Goal: Task Accomplishment & Management: Manage account settings

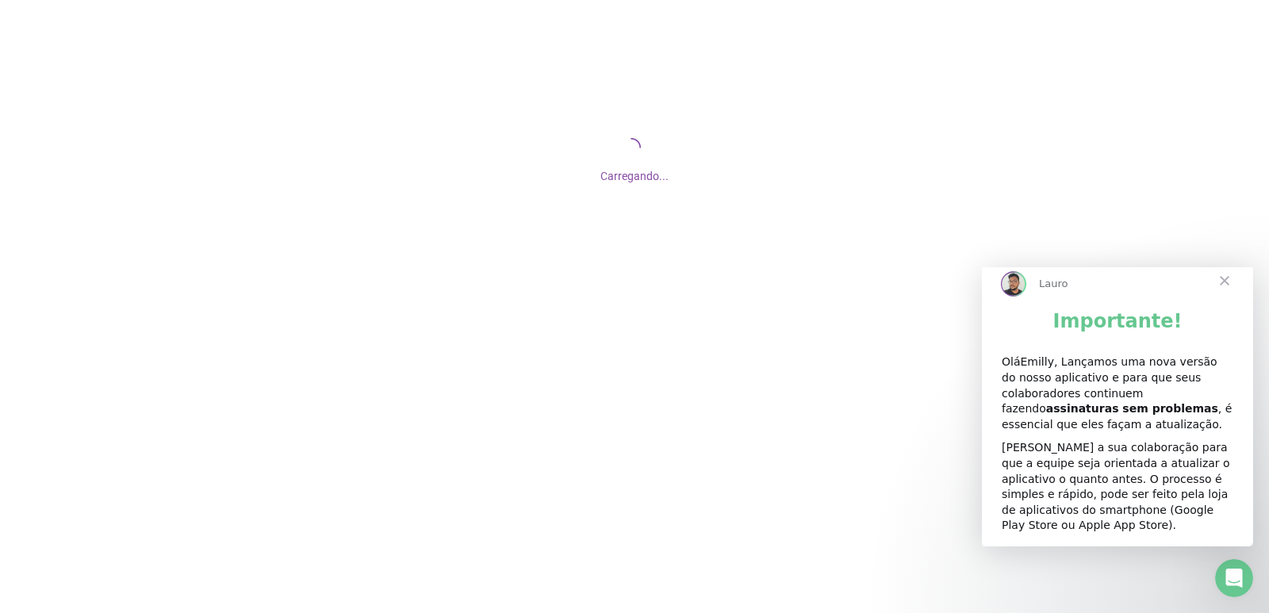
click at [233, 556] on div at bounding box center [634, 306] width 1269 height 613
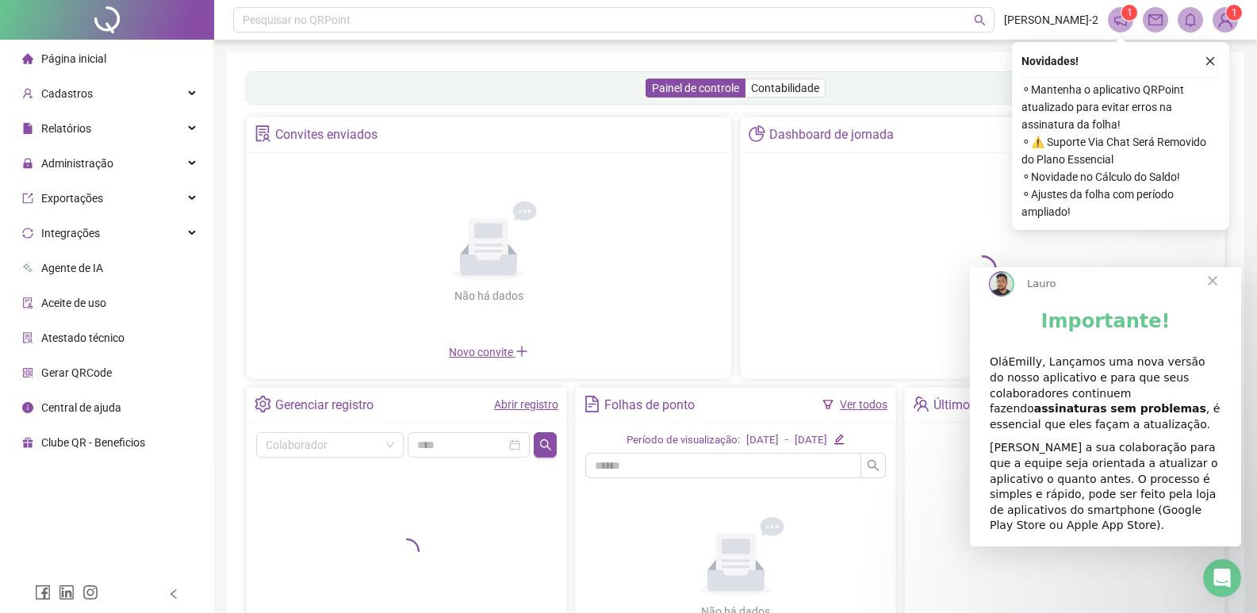
click at [1213, 296] on span "Fechar" at bounding box center [1212, 280] width 57 height 57
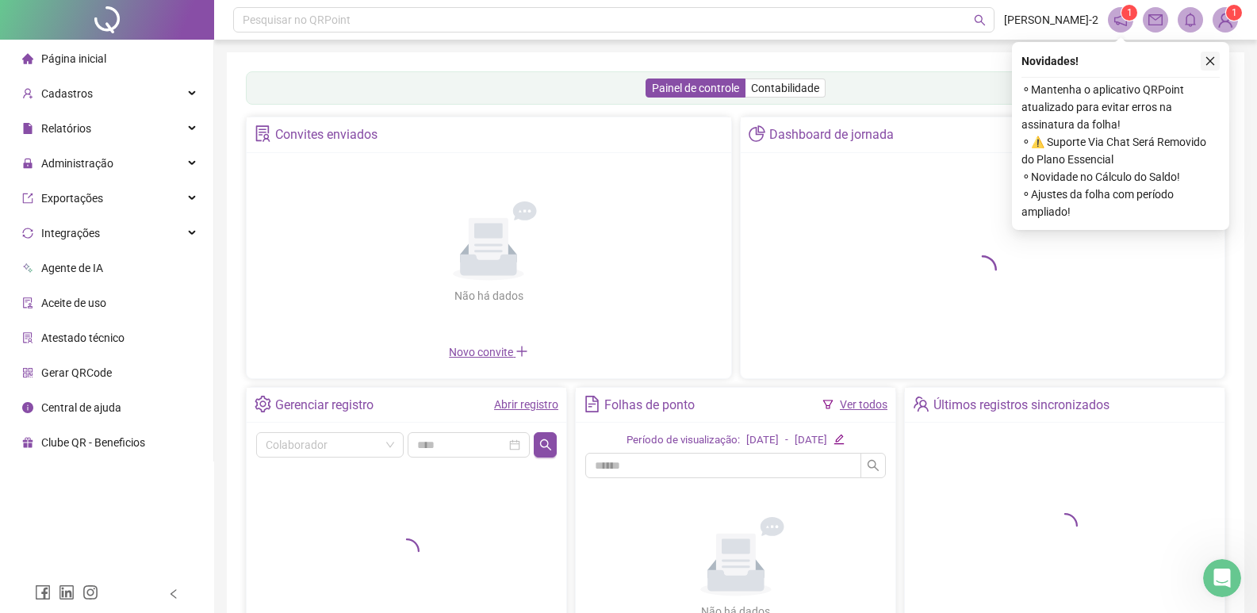
click at [1207, 61] on icon "close" at bounding box center [1210, 61] width 11 height 11
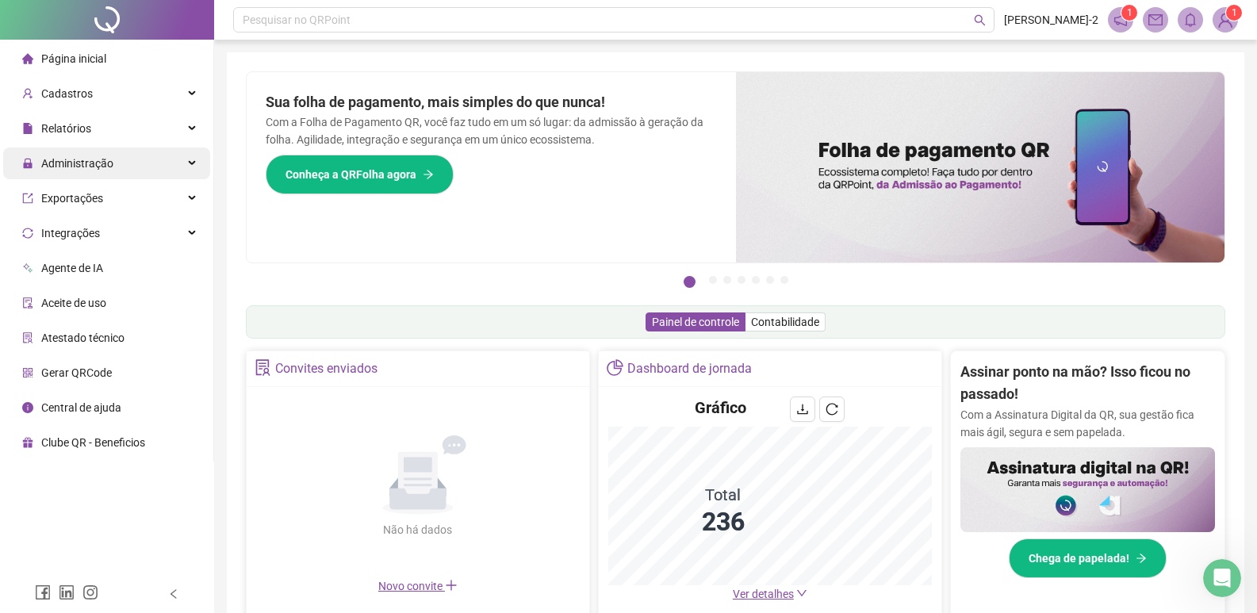
click at [157, 164] on div "Administração" at bounding box center [106, 164] width 207 height 32
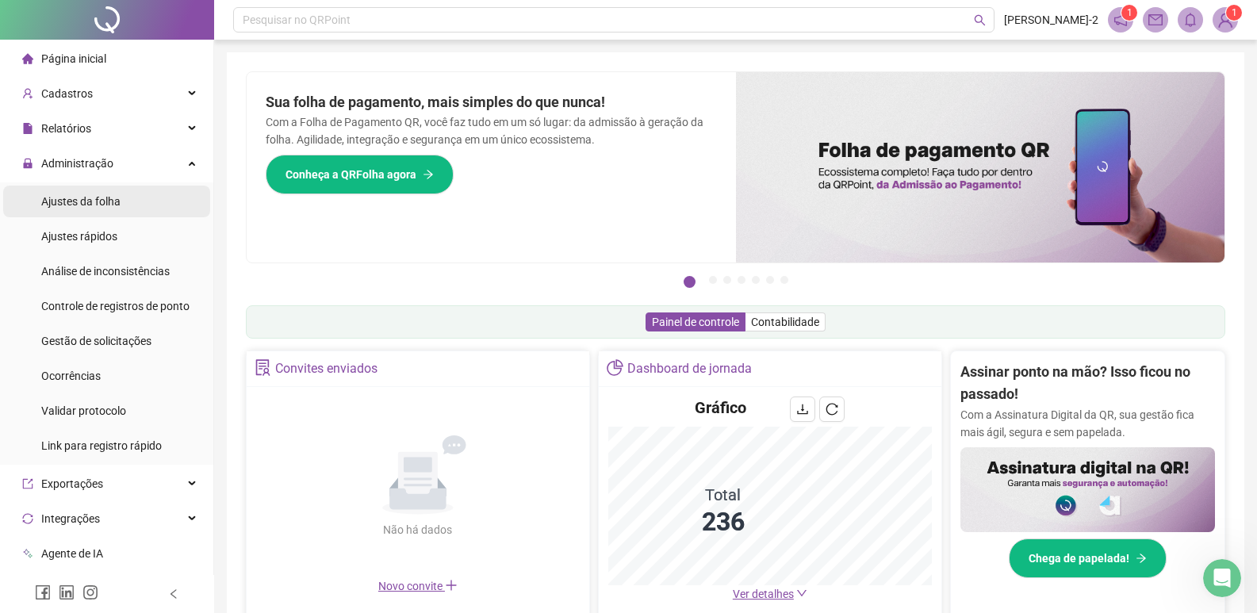
click at [115, 198] on span "Ajustes da folha" at bounding box center [80, 201] width 79 height 13
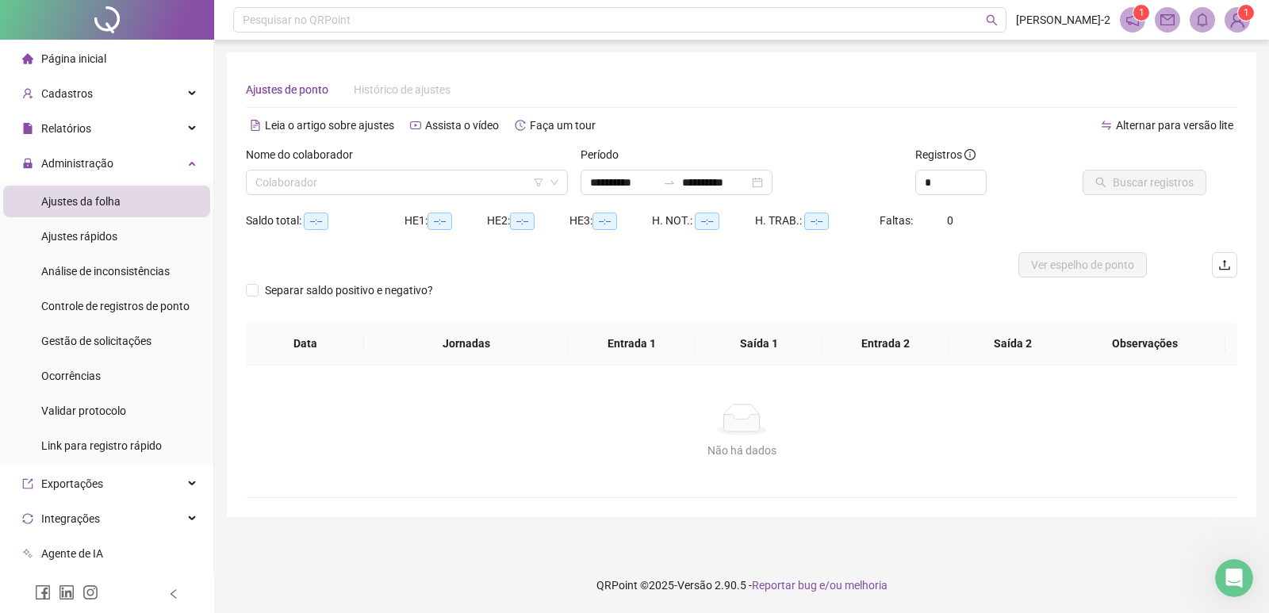
type input "**********"
click at [331, 182] on input "search" at bounding box center [399, 183] width 289 height 24
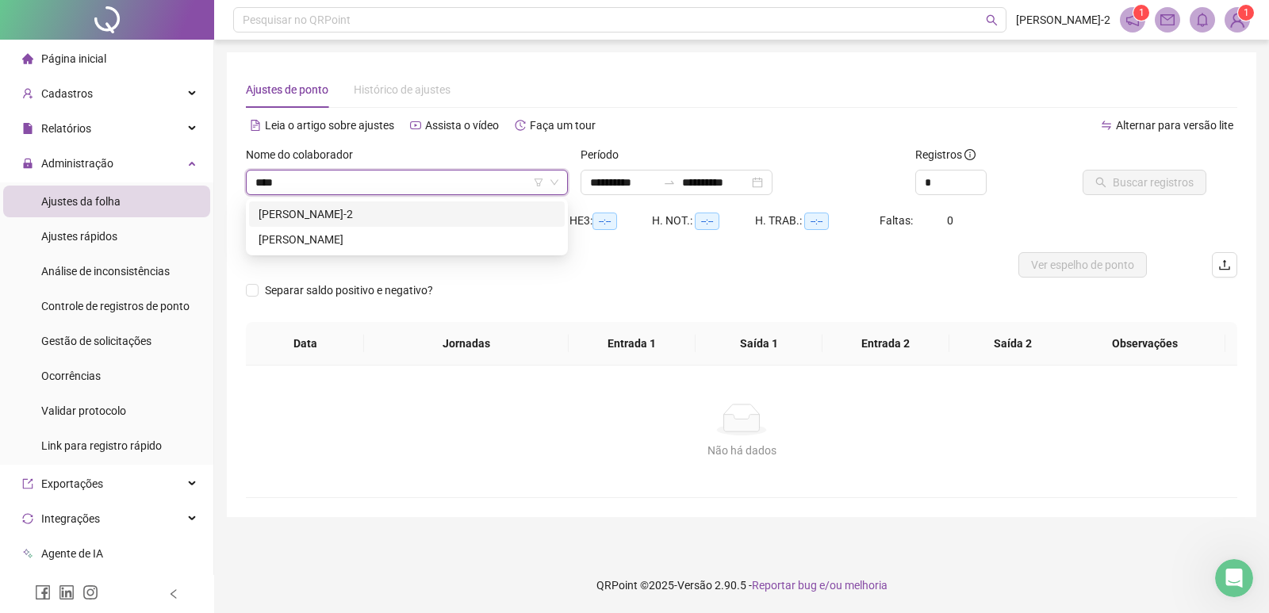
type input "*****"
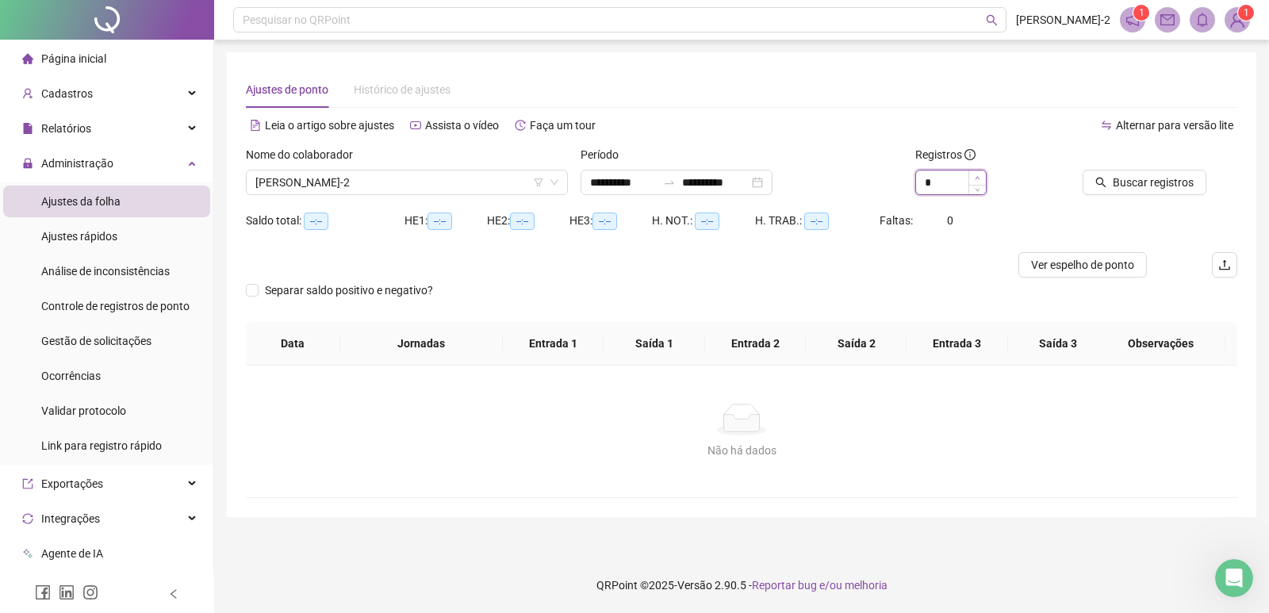
click at [978, 175] on icon "up" at bounding box center [978, 178] width 6 height 6
type input "*"
click at [978, 175] on icon "up" at bounding box center [978, 178] width 6 height 6
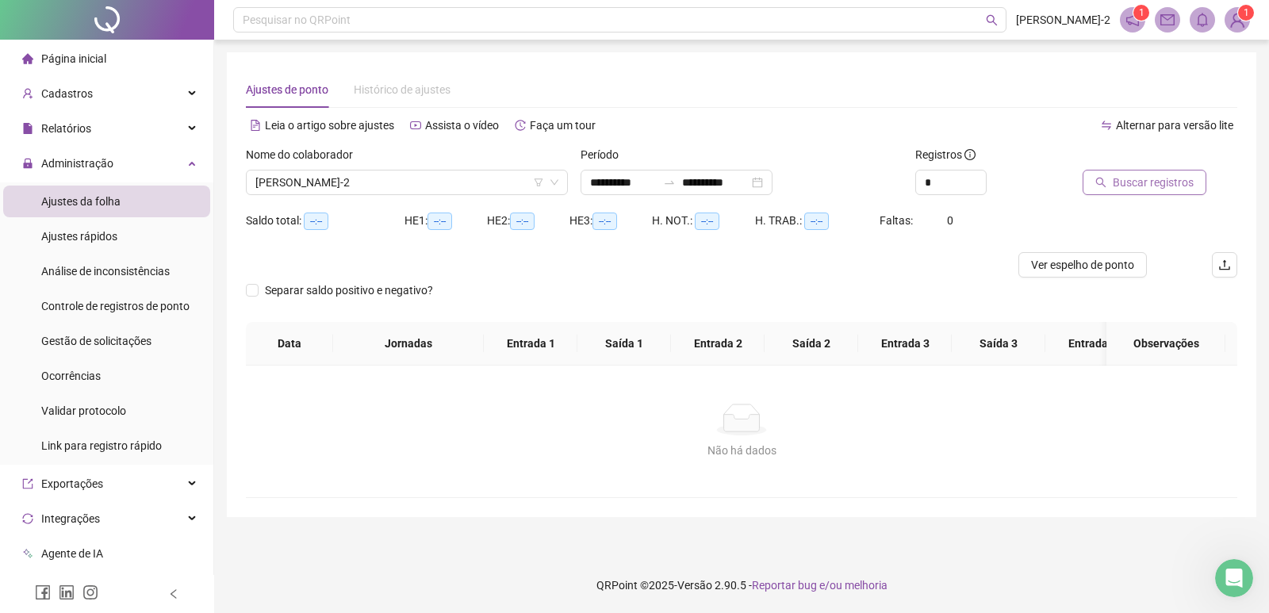
click at [1115, 182] on span "Buscar registros" at bounding box center [1153, 182] width 81 height 17
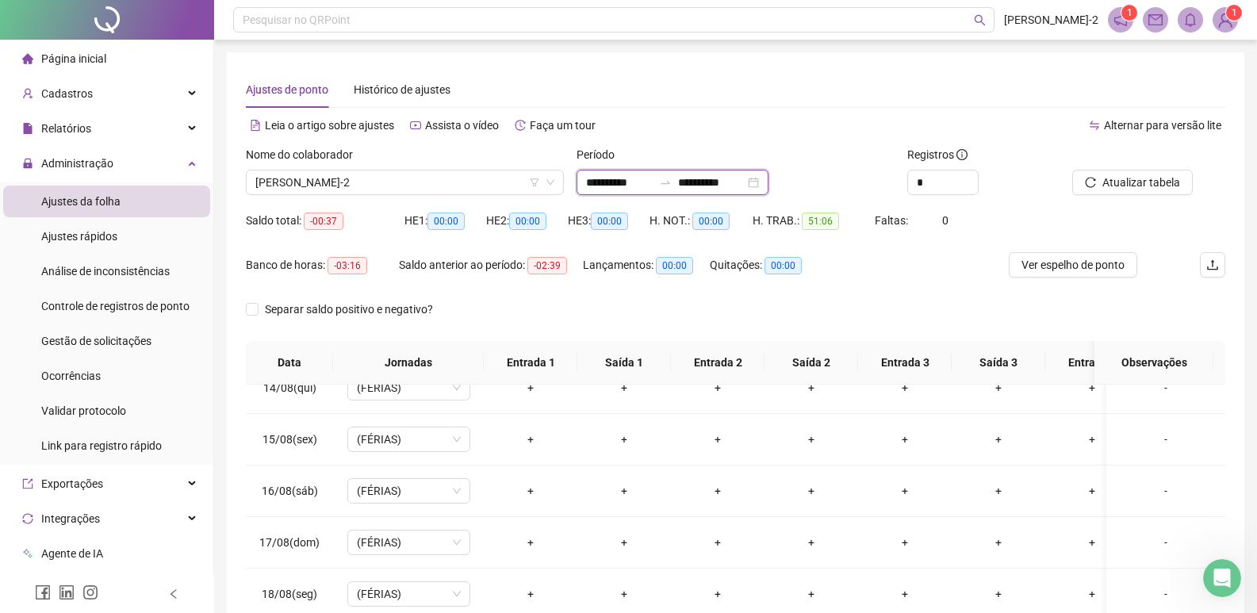
click at [735, 186] on input "**********" at bounding box center [711, 182] width 67 height 17
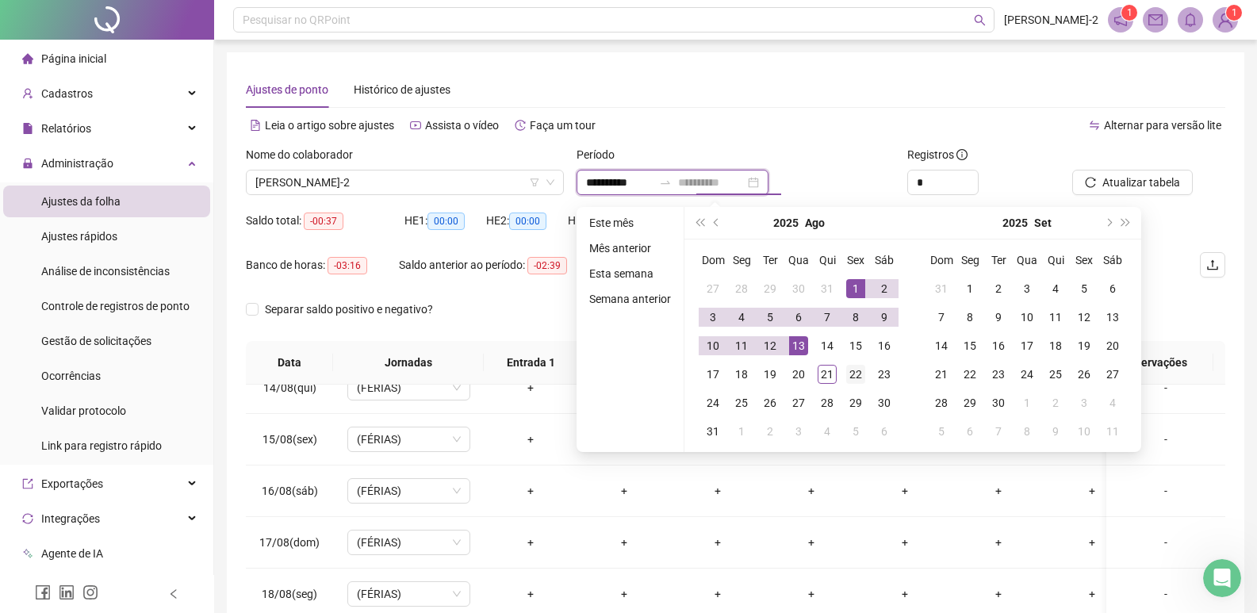
type input "**********"
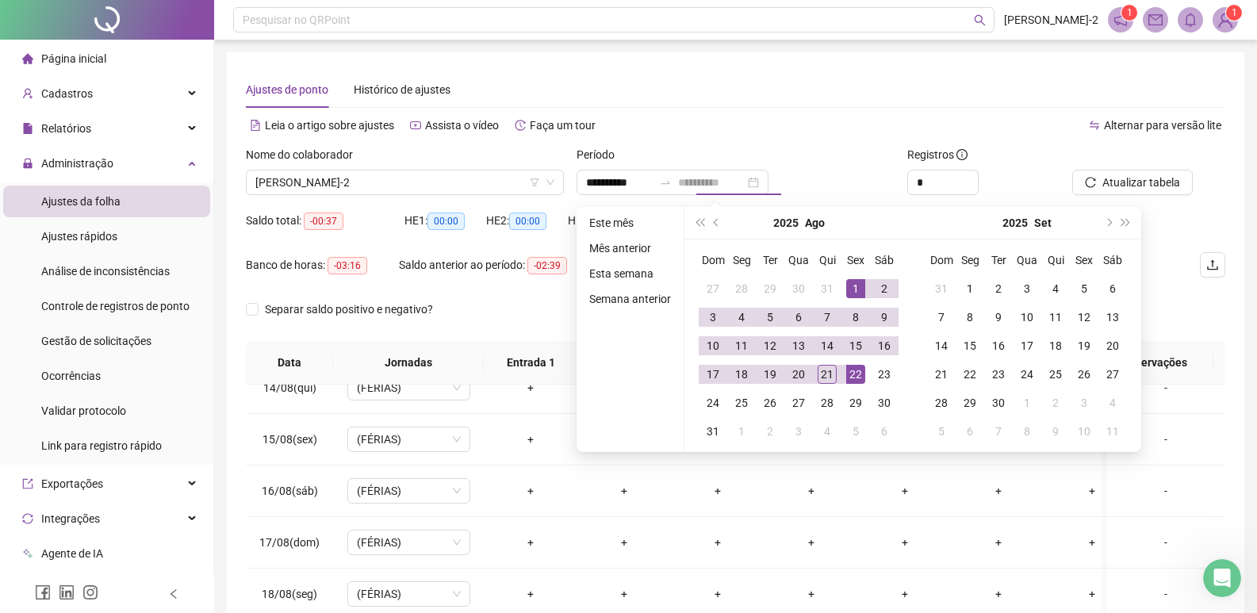
click at [850, 381] on div "22" at bounding box center [855, 374] width 19 height 19
type input "**********"
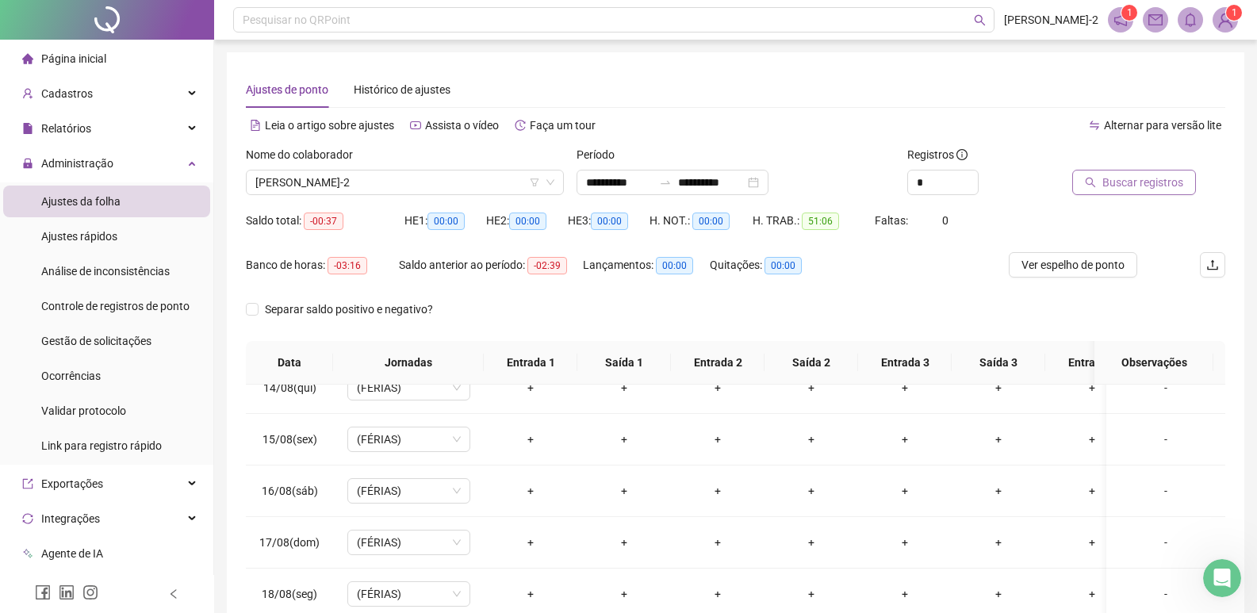
click at [1128, 190] on span "Buscar registros" at bounding box center [1143, 182] width 81 height 17
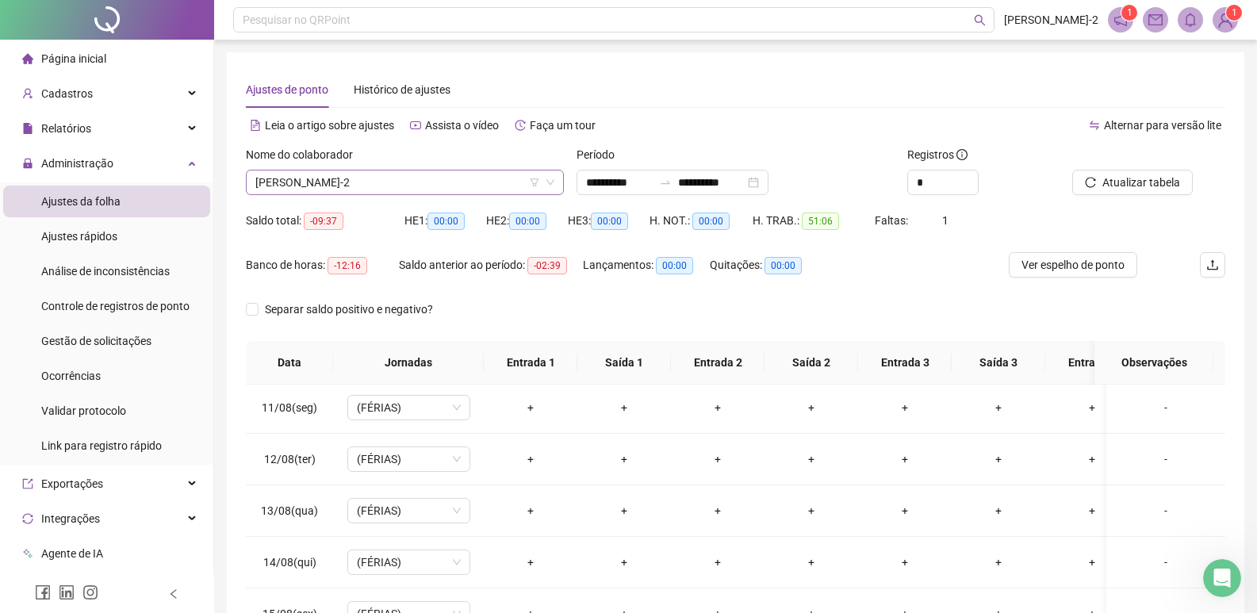
click at [394, 189] on span "[PERSON_NAME]-2" at bounding box center [404, 183] width 299 height 24
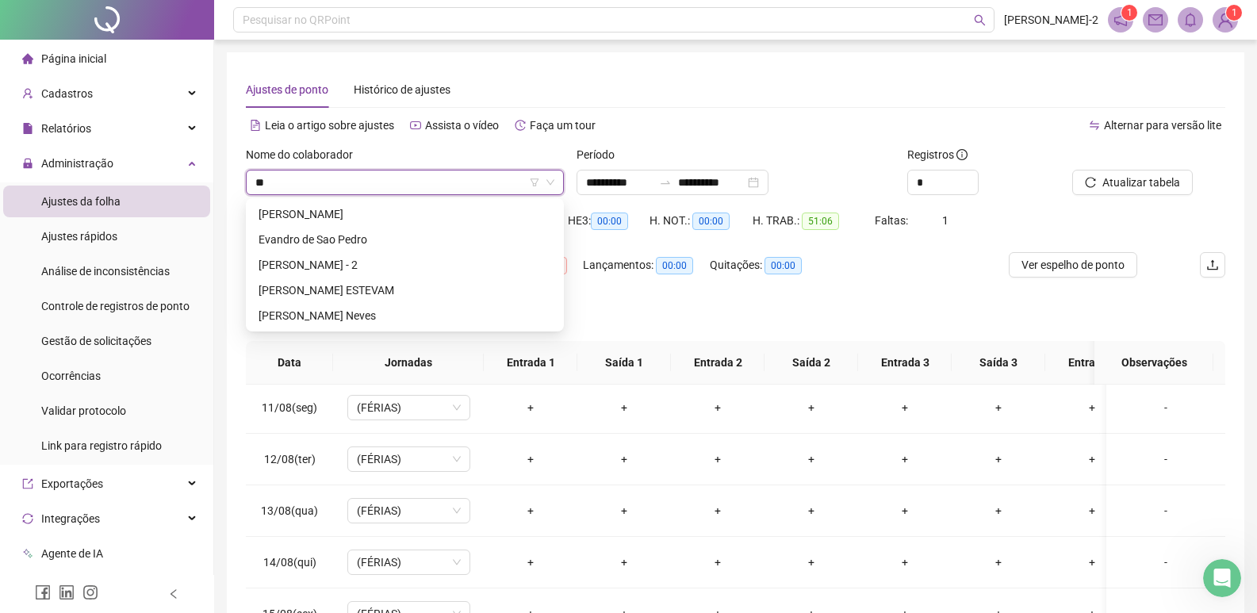
type input "***"
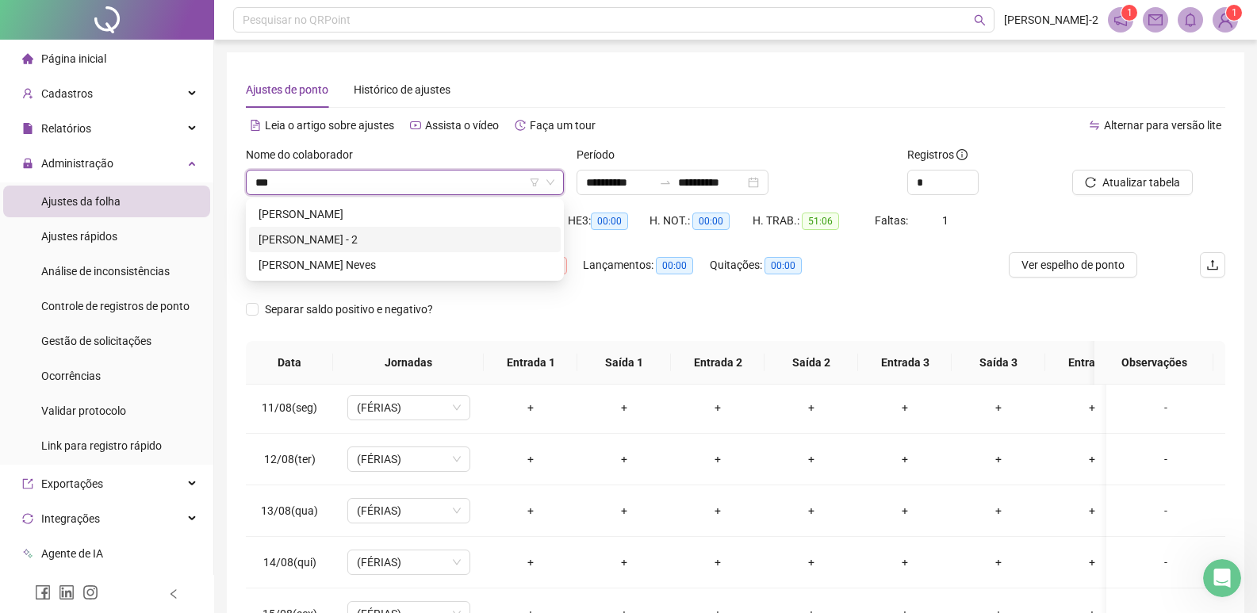
click at [389, 239] on div "[PERSON_NAME] - 2" at bounding box center [405, 239] width 293 height 17
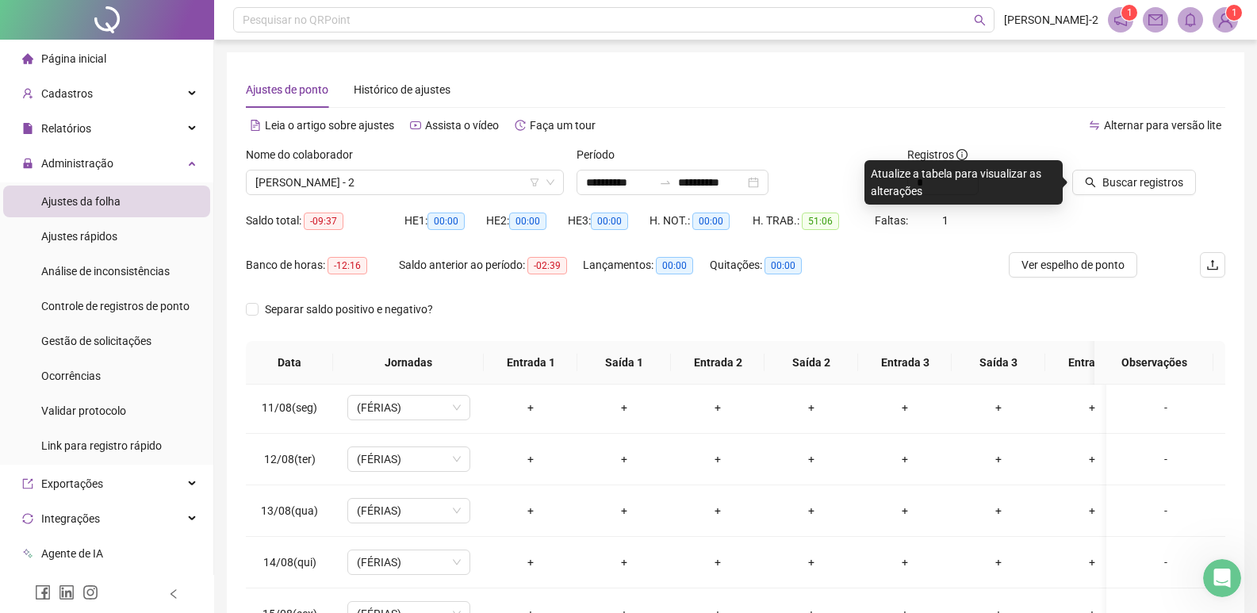
click at [1148, 165] on div at bounding box center [1128, 158] width 113 height 24
click at [1139, 183] on span "Buscar registros" at bounding box center [1143, 182] width 81 height 17
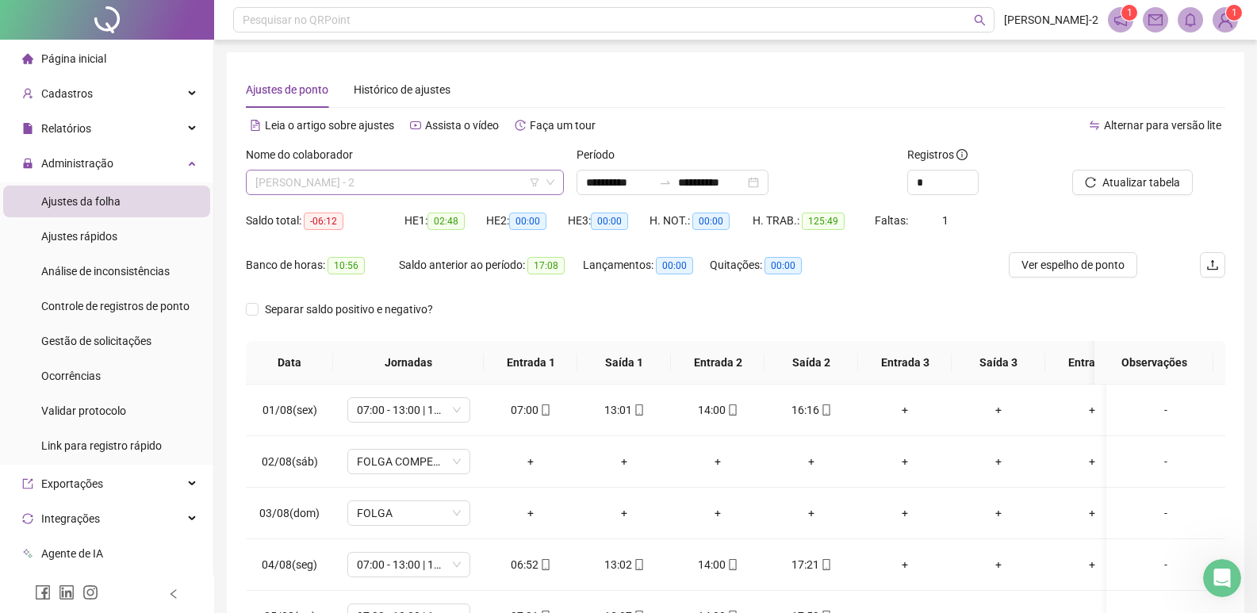
click at [450, 181] on span "[PERSON_NAME] - 2" at bounding box center [404, 183] width 299 height 24
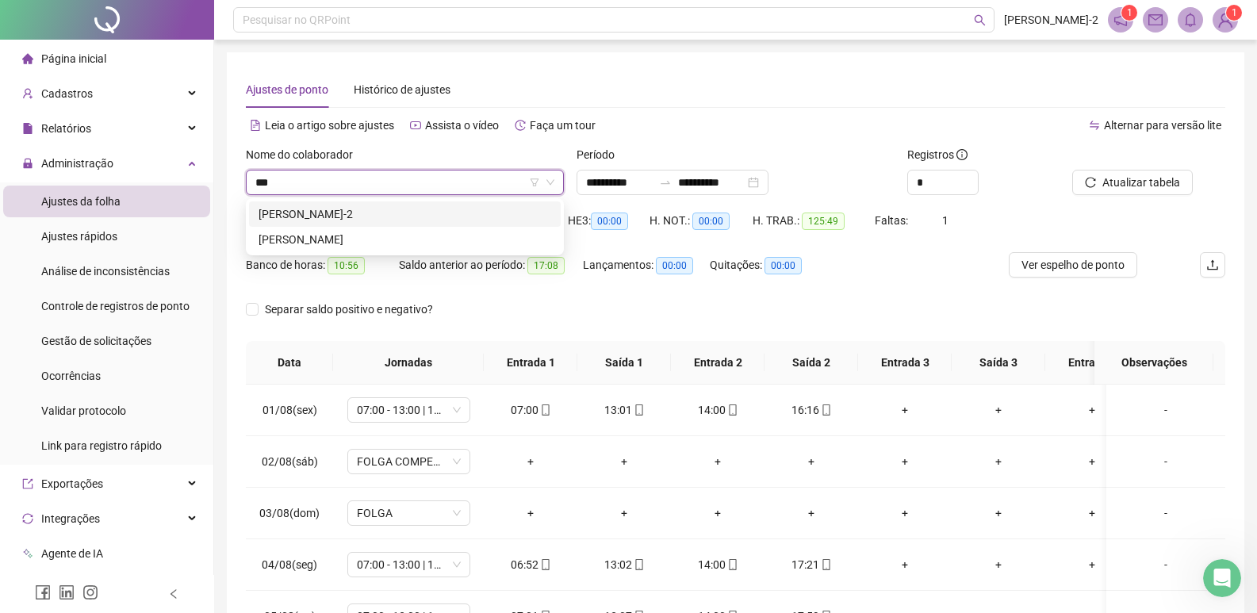
type input "****"
click at [432, 215] on div "[PERSON_NAME]-2" at bounding box center [405, 213] width 293 height 17
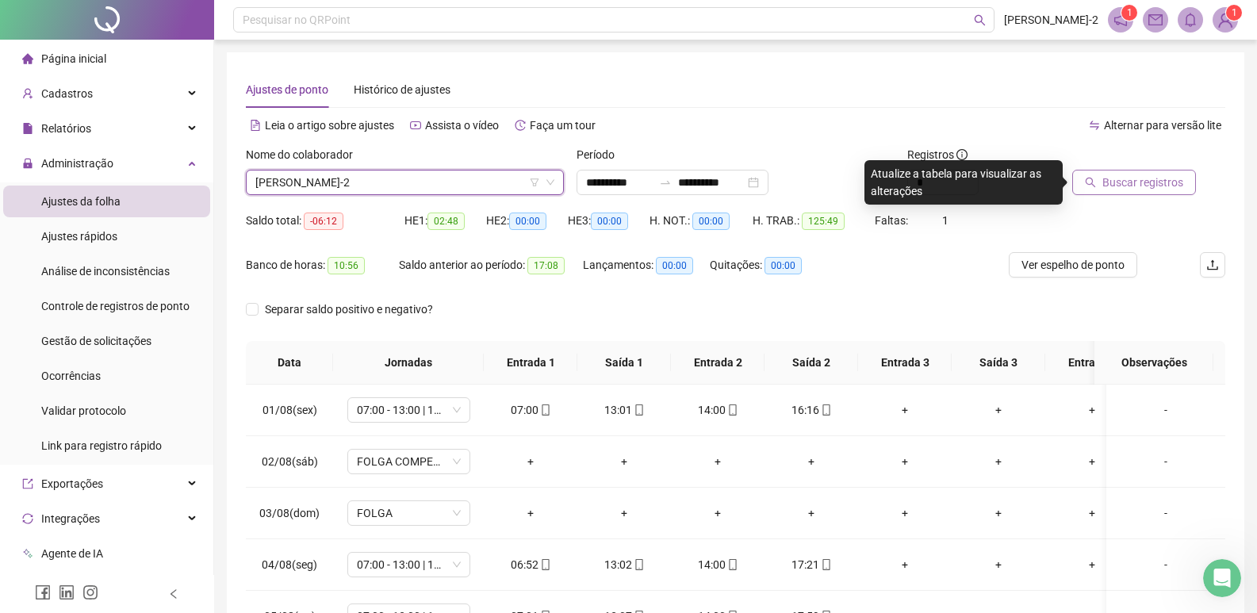
click at [1179, 171] on button "Buscar registros" at bounding box center [1134, 182] width 124 height 25
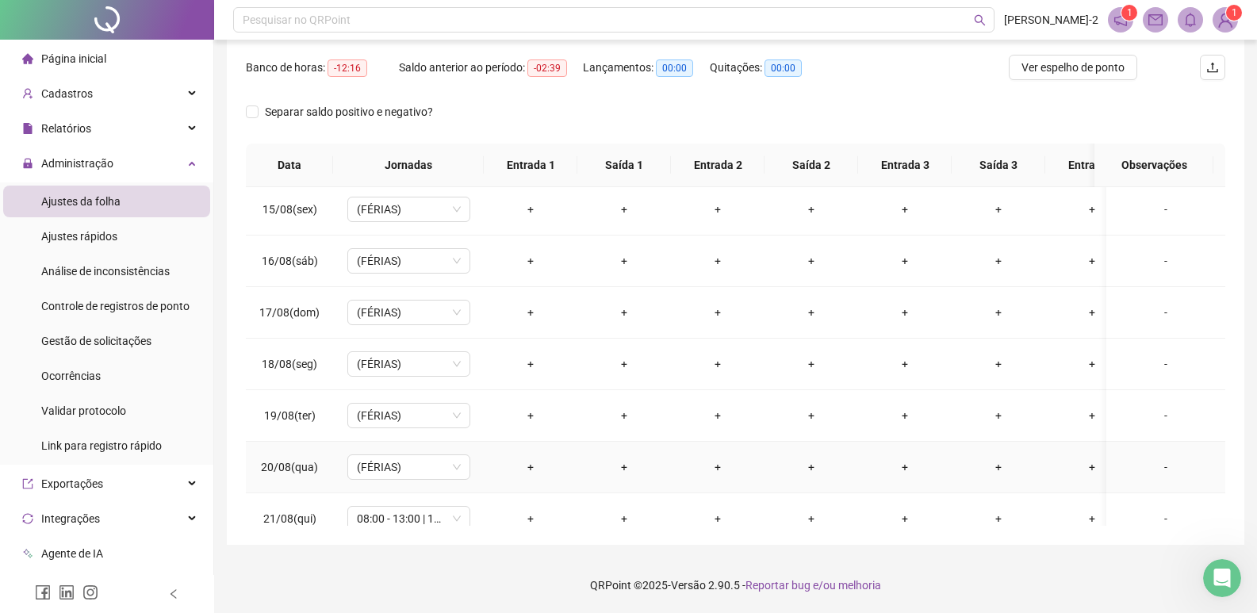
scroll to position [756, 0]
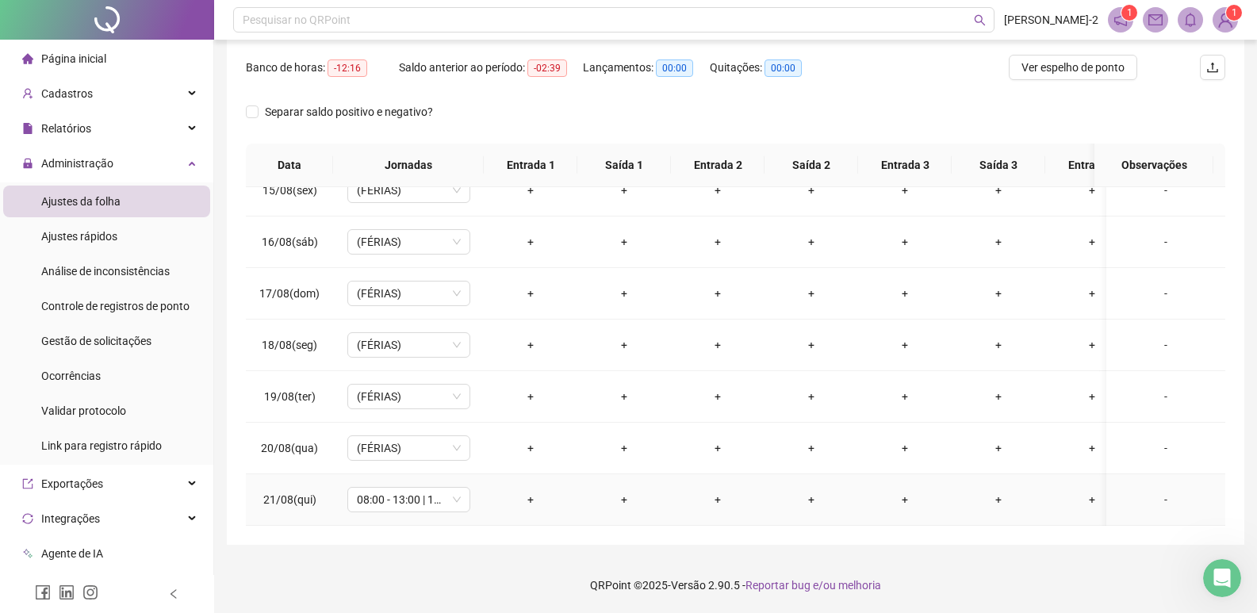
click at [531, 492] on div "+" at bounding box center [531, 499] width 68 height 17
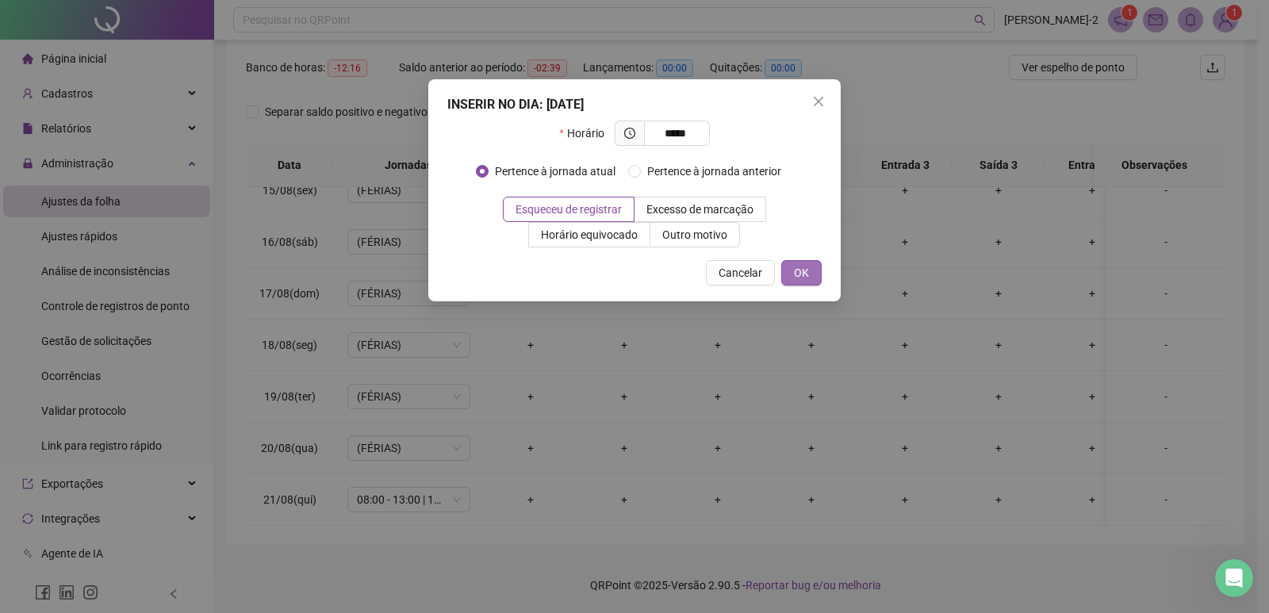
type input "*****"
click at [806, 267] on span "OK" at bounding box center [801, 272] width 15 height 17
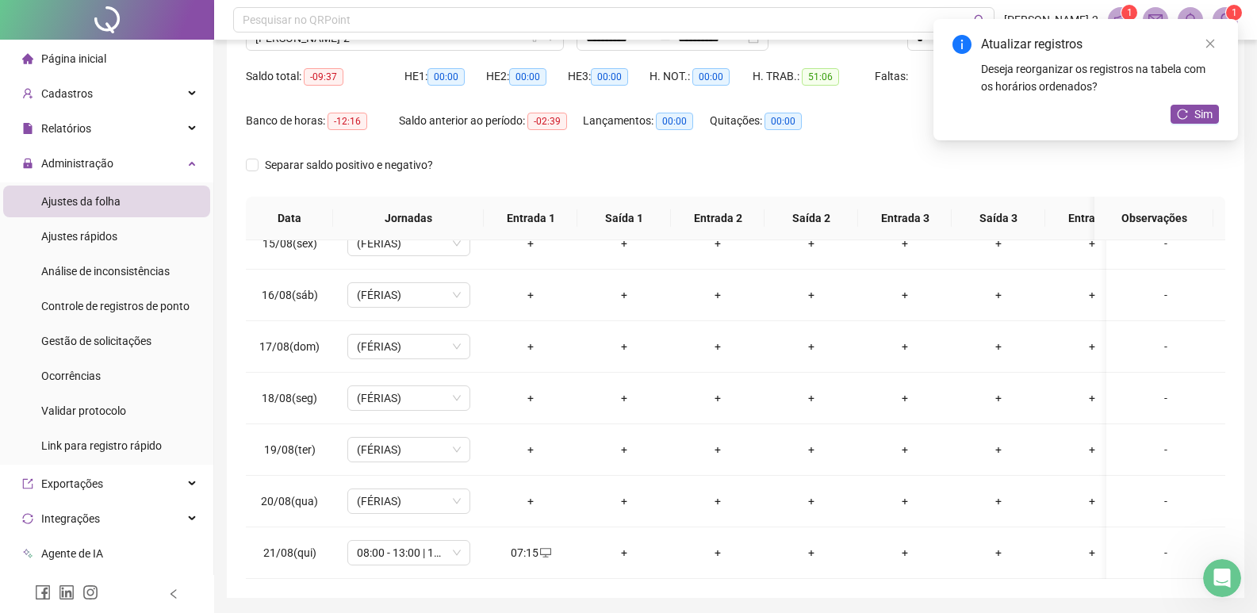
scroll to position [118, 0]
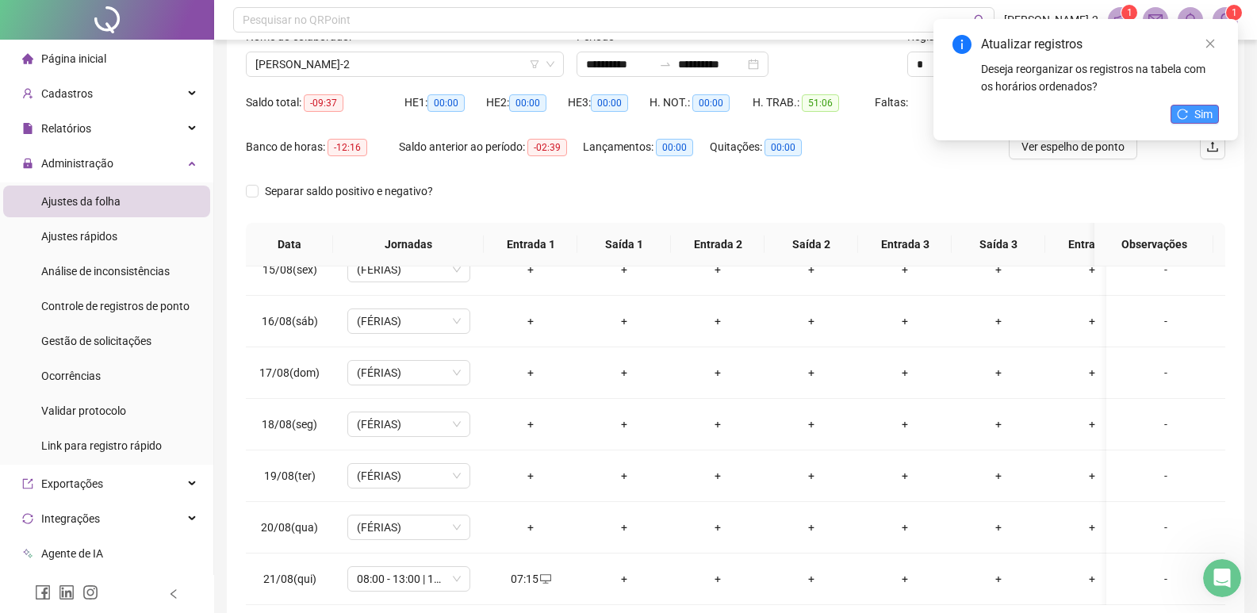
click at [1203, 122] on button "Sim" at bounding box center [1195, 114] width 48 height 19
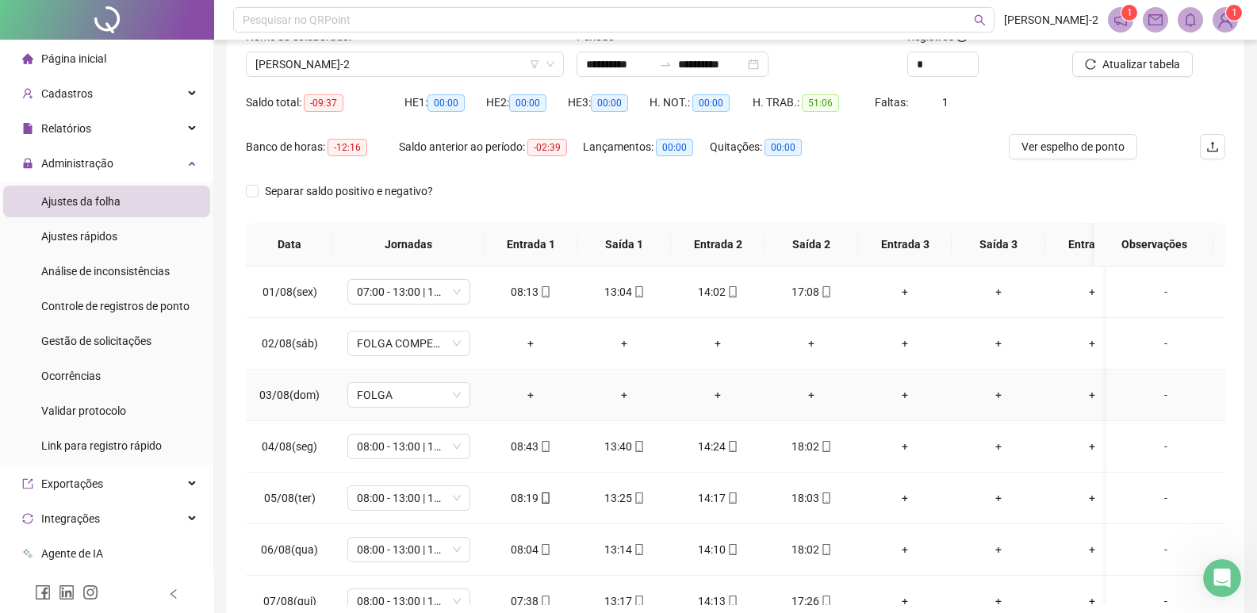
scroll to position [0, 0]
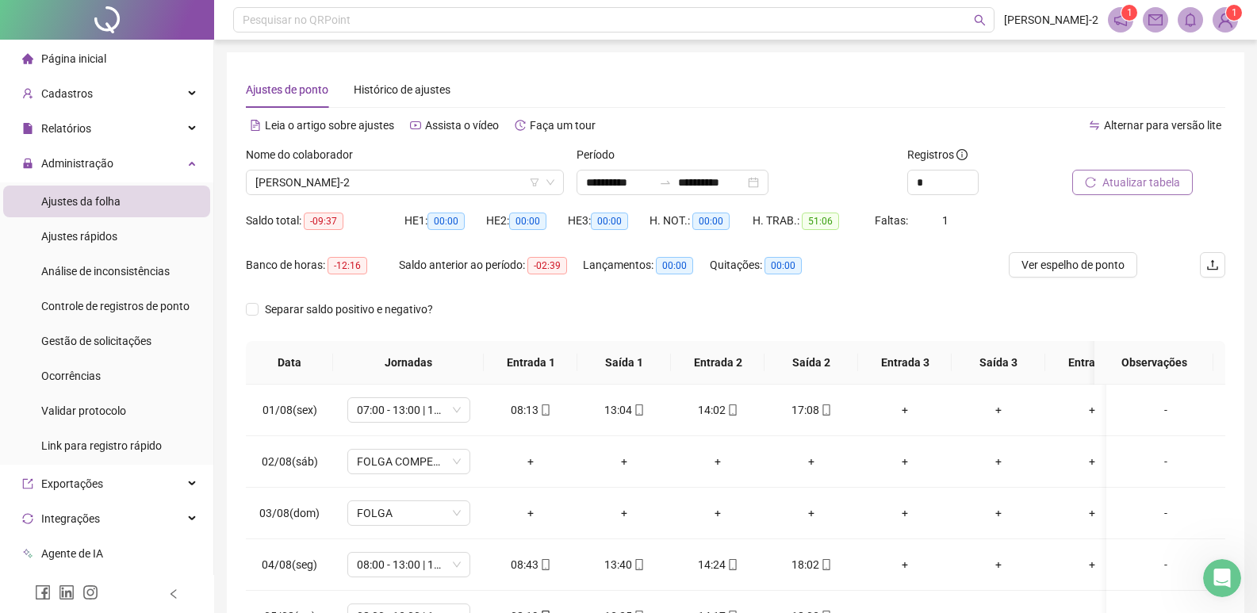
click at [1122, 177] on span "Atualizar tabela" at bounding box center [1142, 182] width 78 height 17
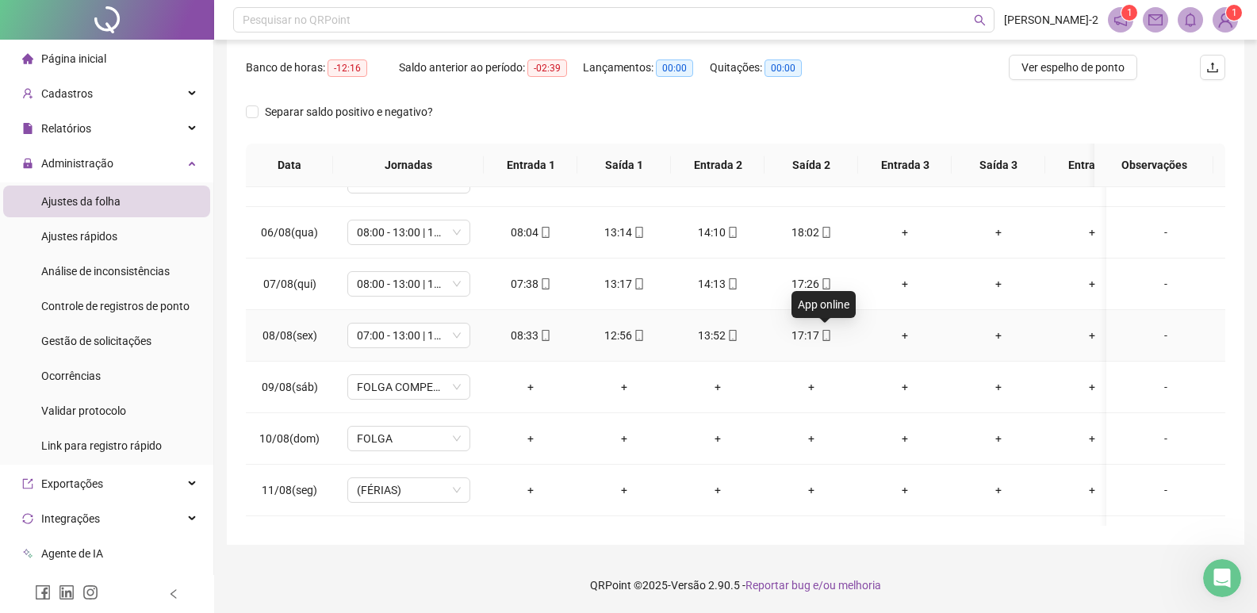
click at [826, 337] on icon "mobile" at bounding box center [826, 335] width 11 height 11
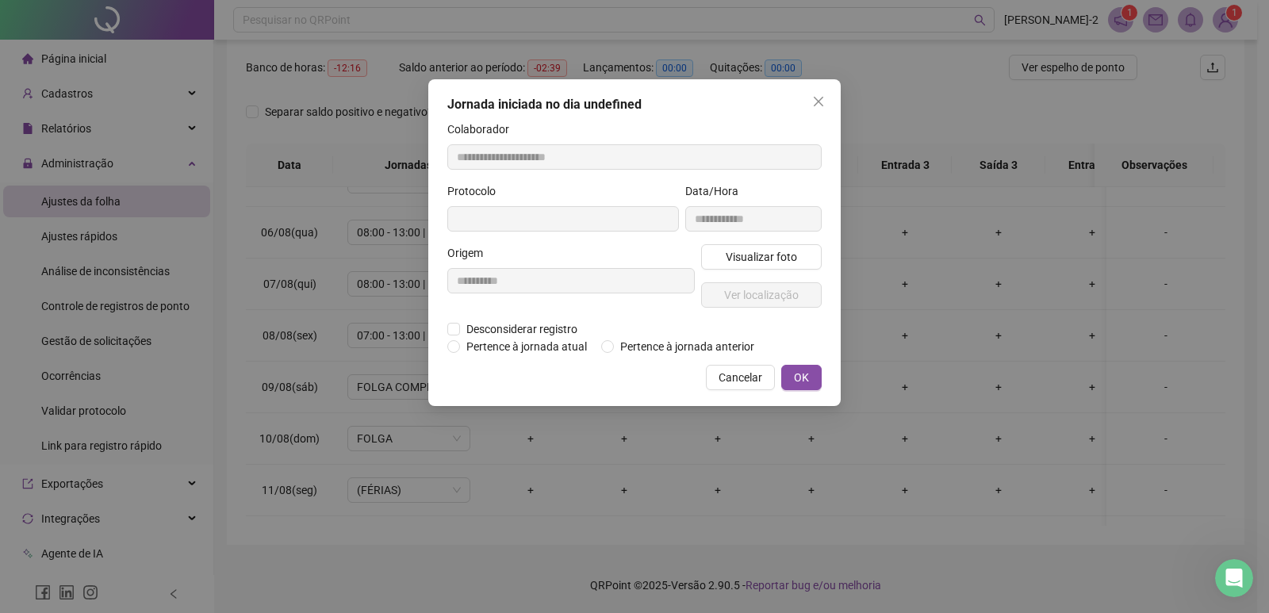
type input "**********"
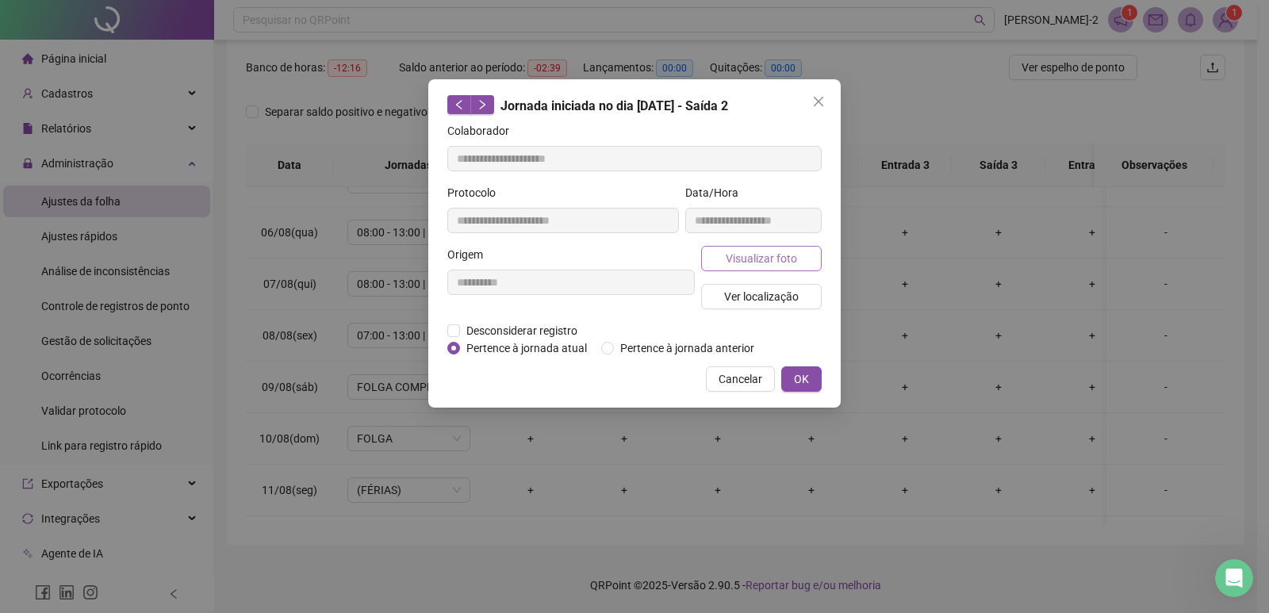
click at [780, 262] on span "Visualizar foto" at bounding box center [761, 258] width 71 height 17
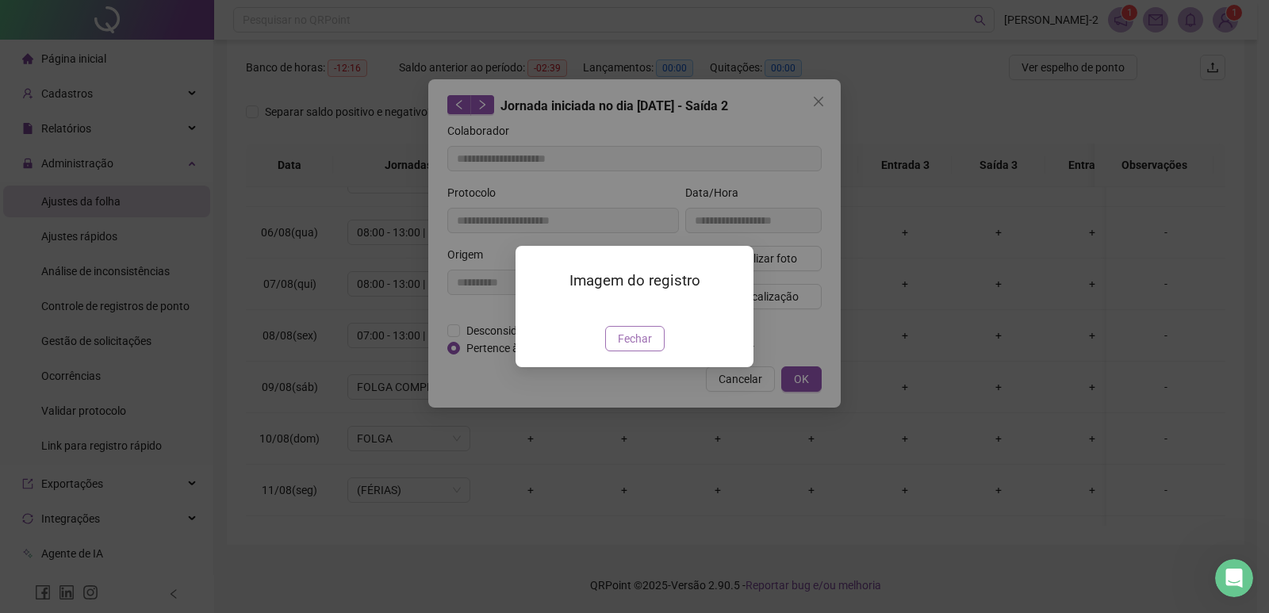
click at [649, 347] on span "Fechar" at bounding box center [635, 338] width 34 height 17
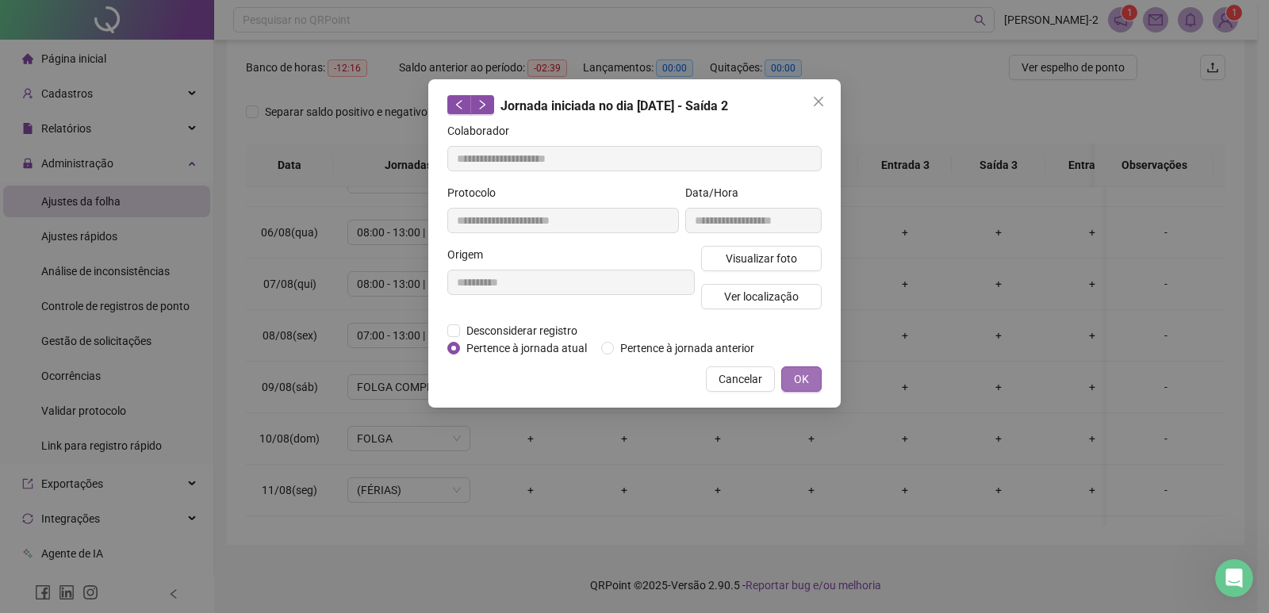
click at [793, 372] on button "OK" at bounding box center [801, 378] width 40 height 25
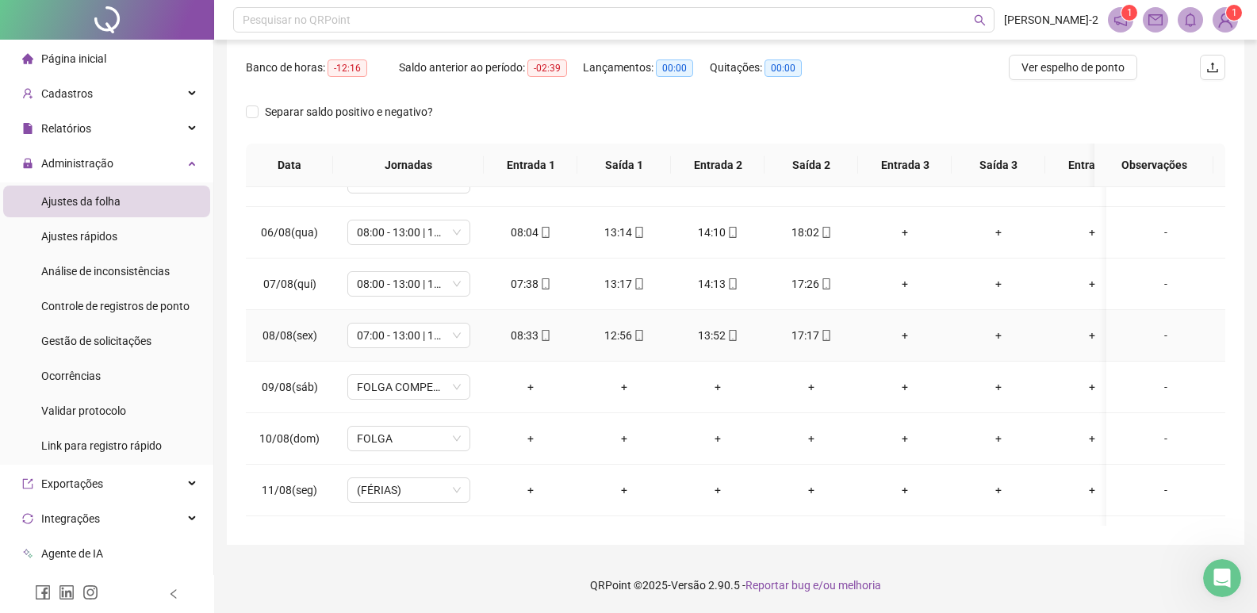
click at [545, 339] on icon "mobile" at bounding box center [545, 335] width 11 height 11
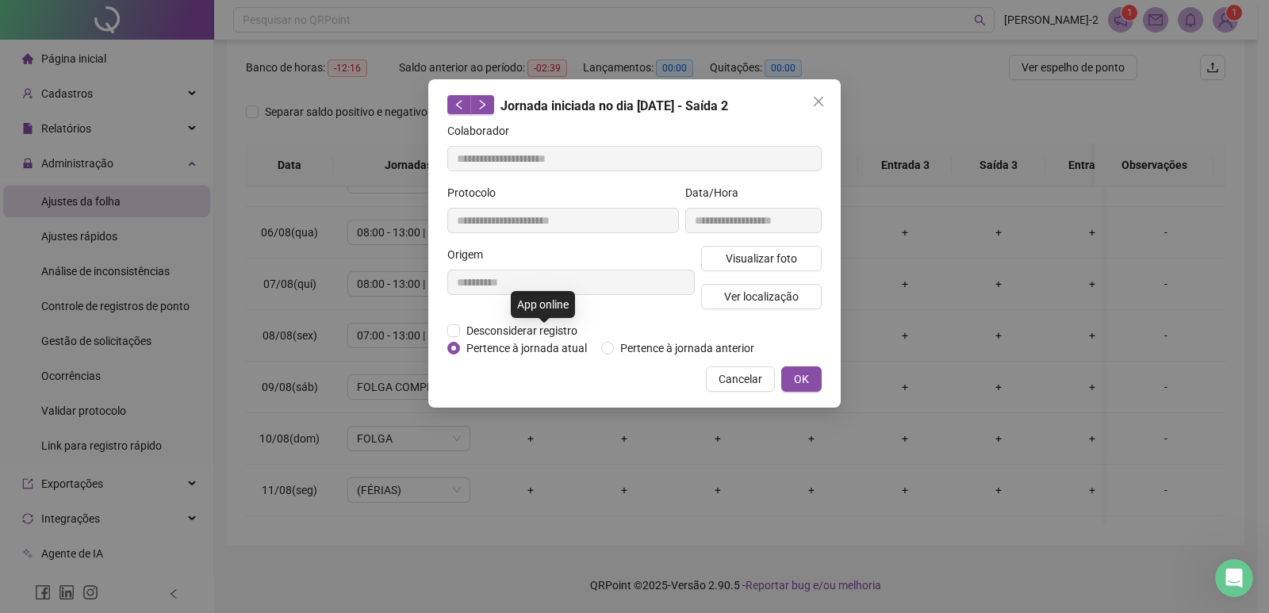
type input "**********"
click at [727, 264] on span "Visualizar foto" at bounding box center [761, 258] width 71 height 17
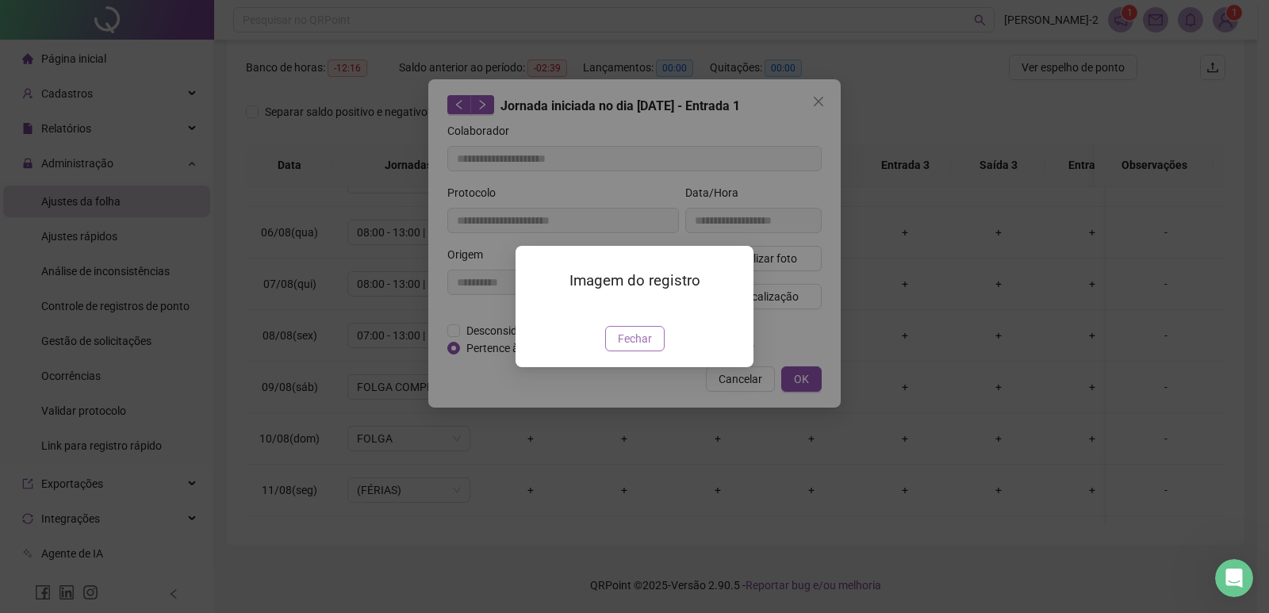
click at [646, 347] on span "Fechar" at bounding box center [635, 338] width 34 height 17
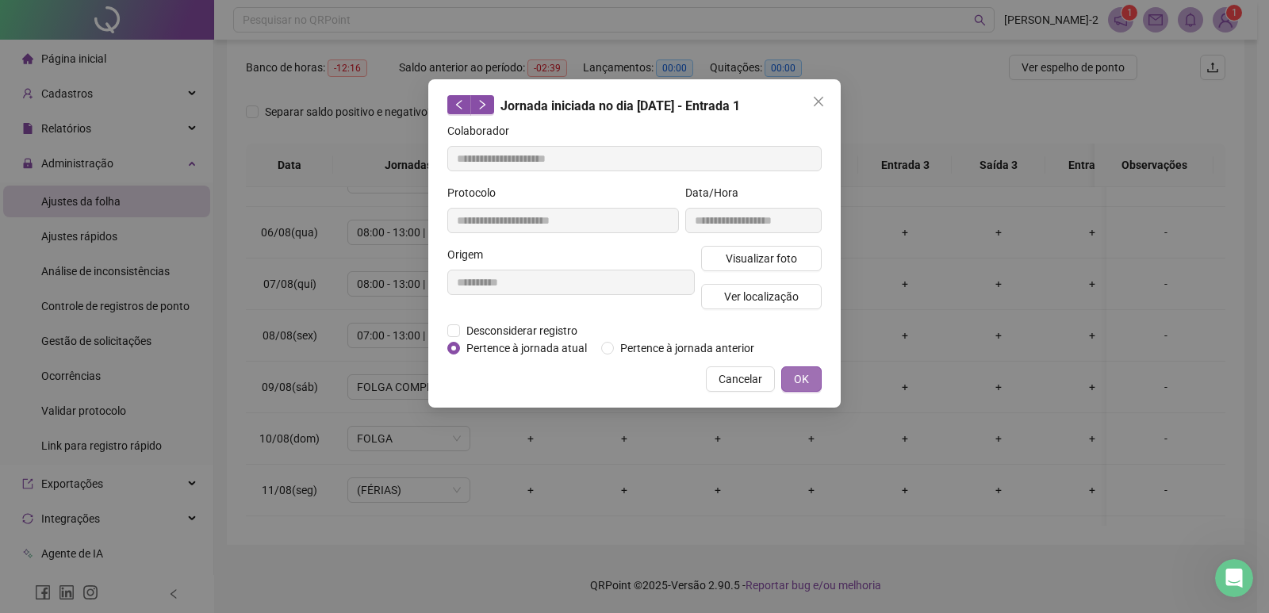
click at [817, 384] on button "OK" at bounding box center [801, 378] width 40 height 25
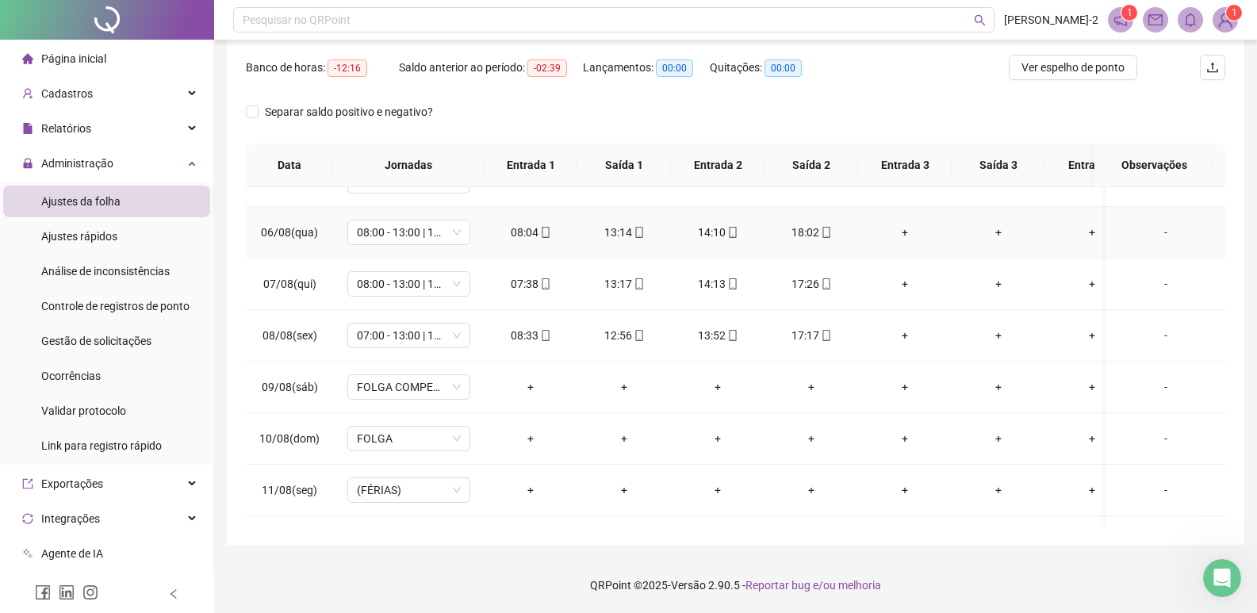
click at [824, 232] on icon "mobile" at bounding box center [826, 232] width 11 height 11
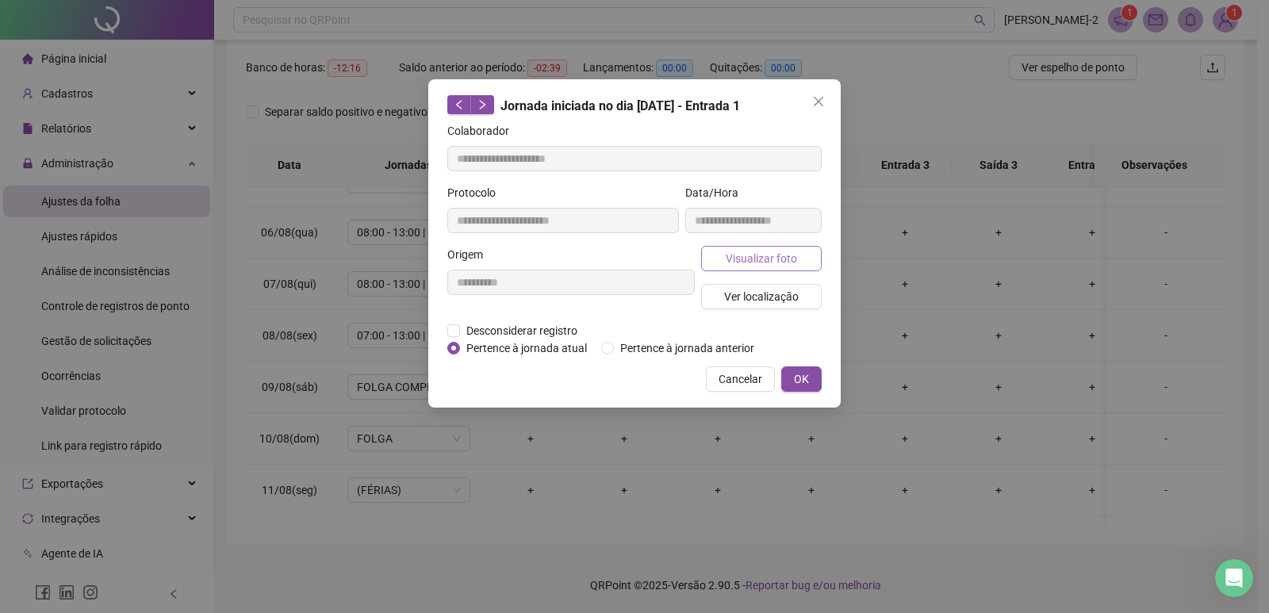
click at [783, 261] on span "Visualizar foto" at bounding box center [761, 258] width 71 height 17
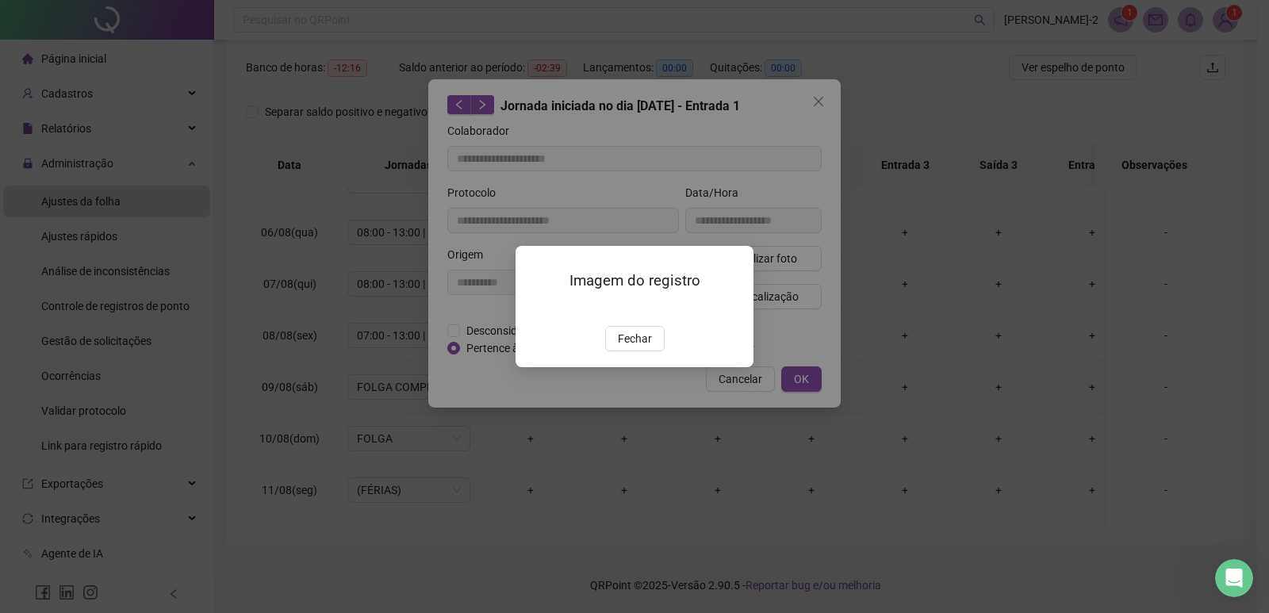
type input "**********"
click at [638, 347] on span "Fechar" at bounding box center [635, 338] width 34 height 17
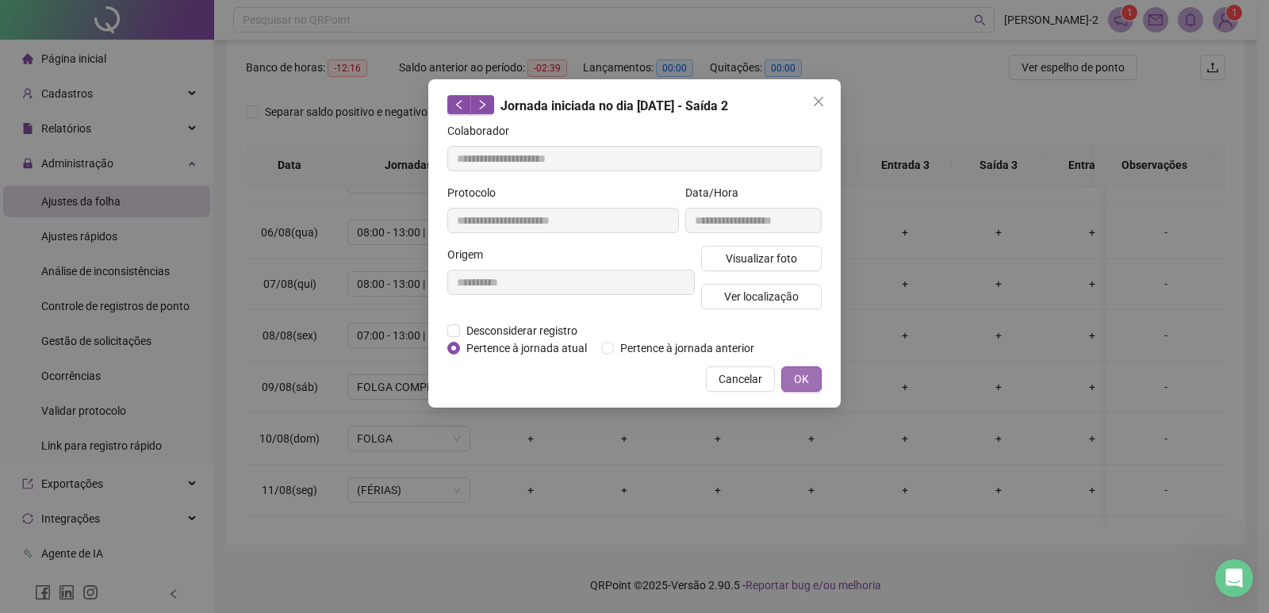
click at [797, 382] on span "OK" at bounding box center [801, 378] width 15 height 17
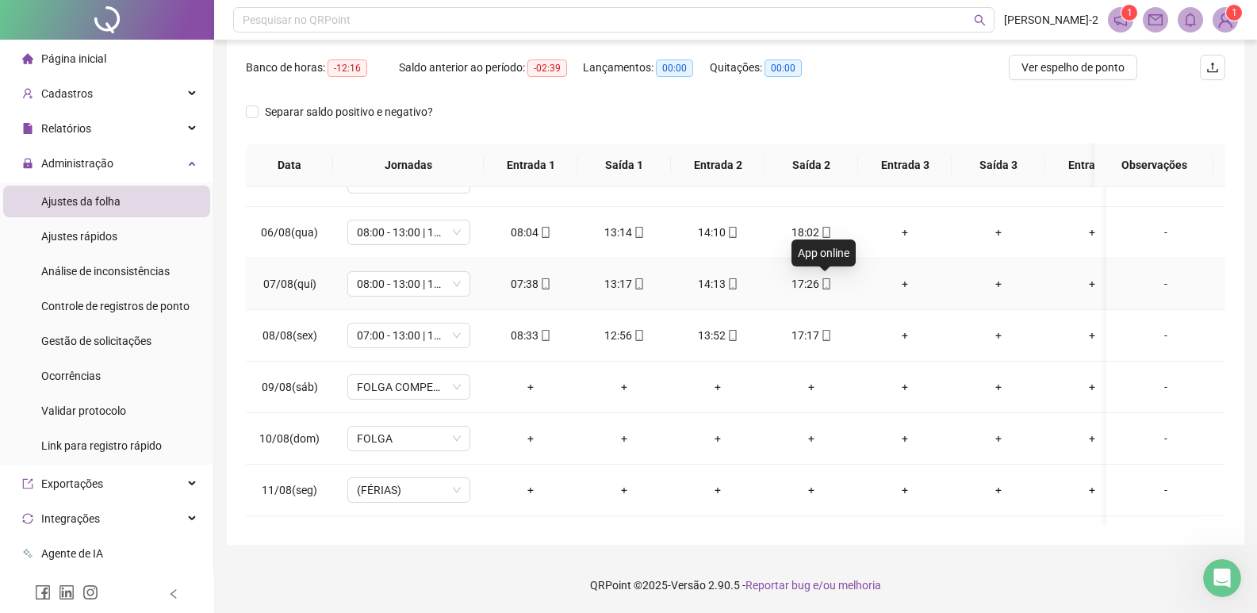
click at [826, 285] on icon "mobile" at bounding box center [826, 283] width 11 height 11
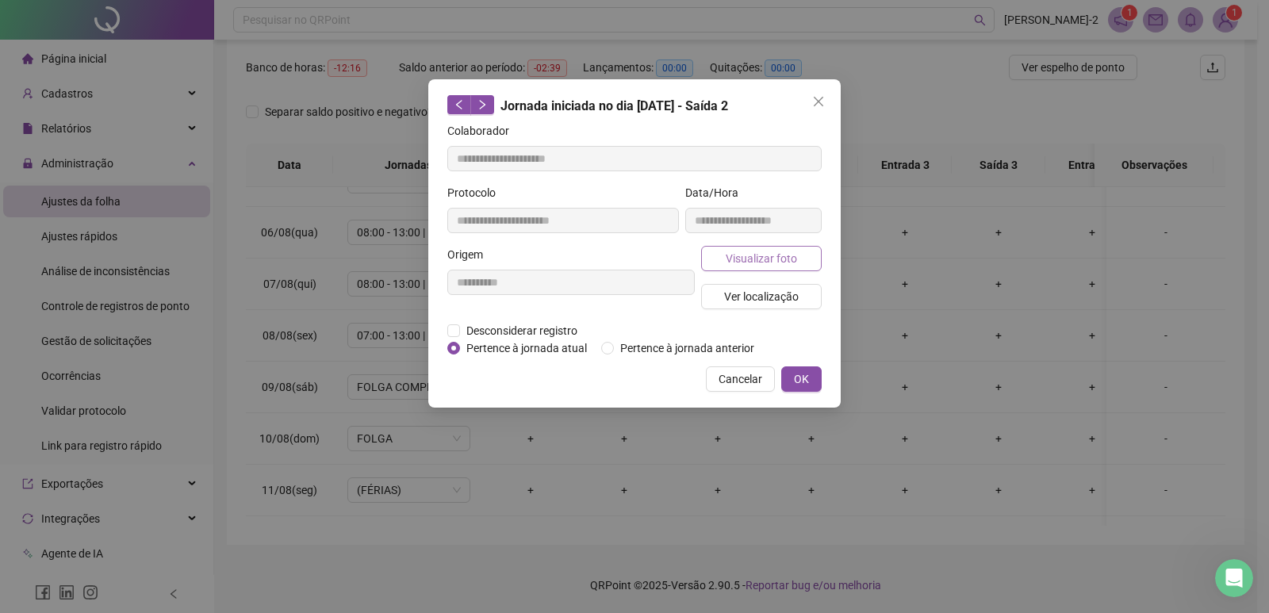
click at [773, 265] on span "Visualizar foto" at bounding box center [761, 258] width 71 height 17
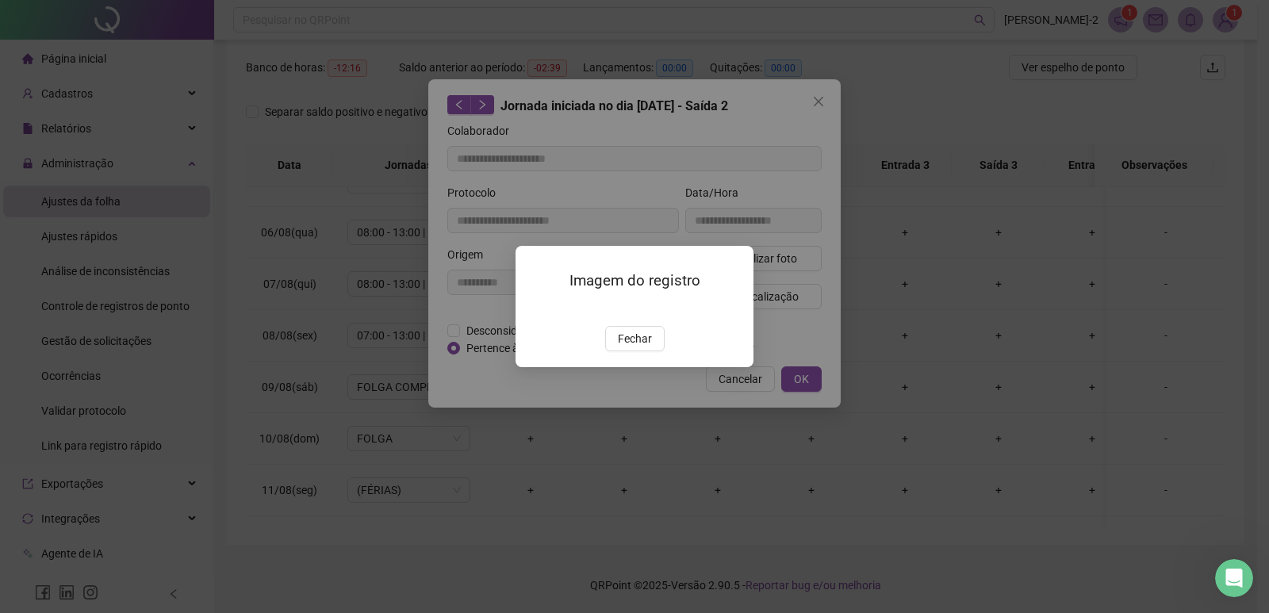
type input "**********"
click at [650, 347] on span "Fechar" at bounding box center [635, 338] width 34 height 17
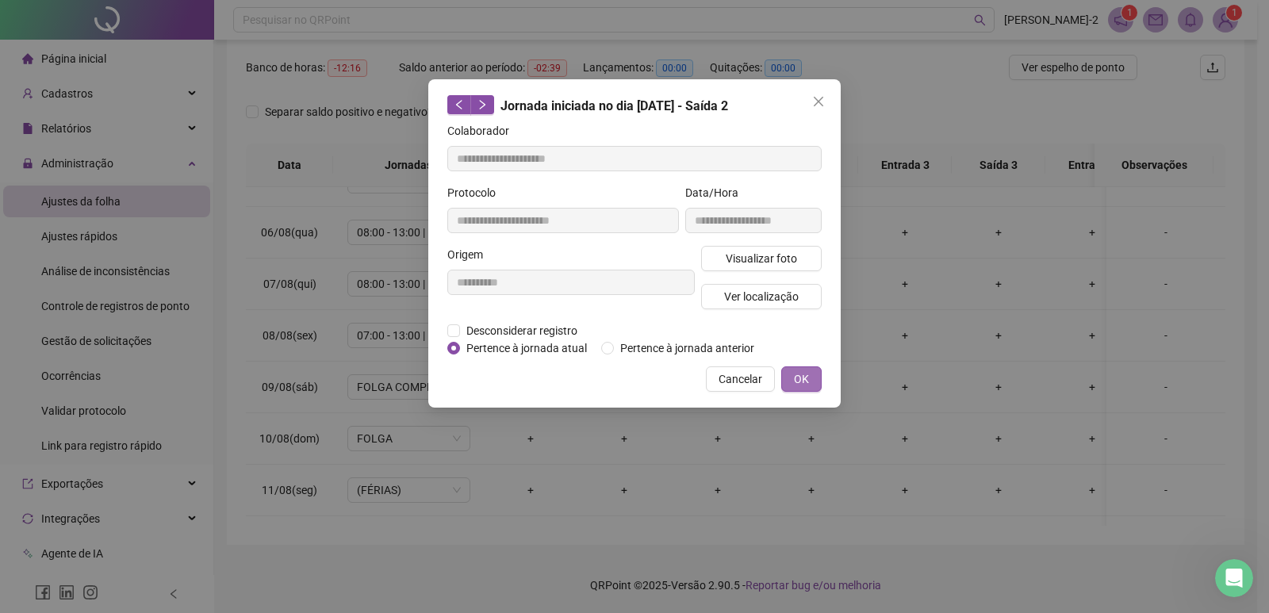
click at [812, 372] on button "OK" at bounding box center [801, 378] width 40 height 25
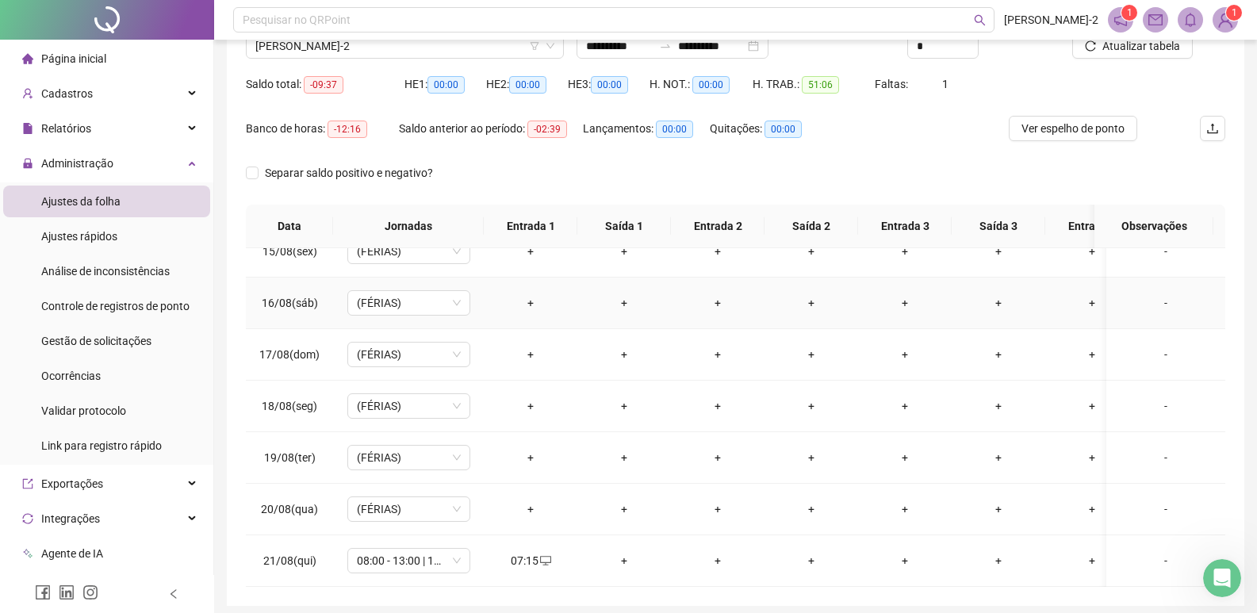
scroll to position [198, 0]
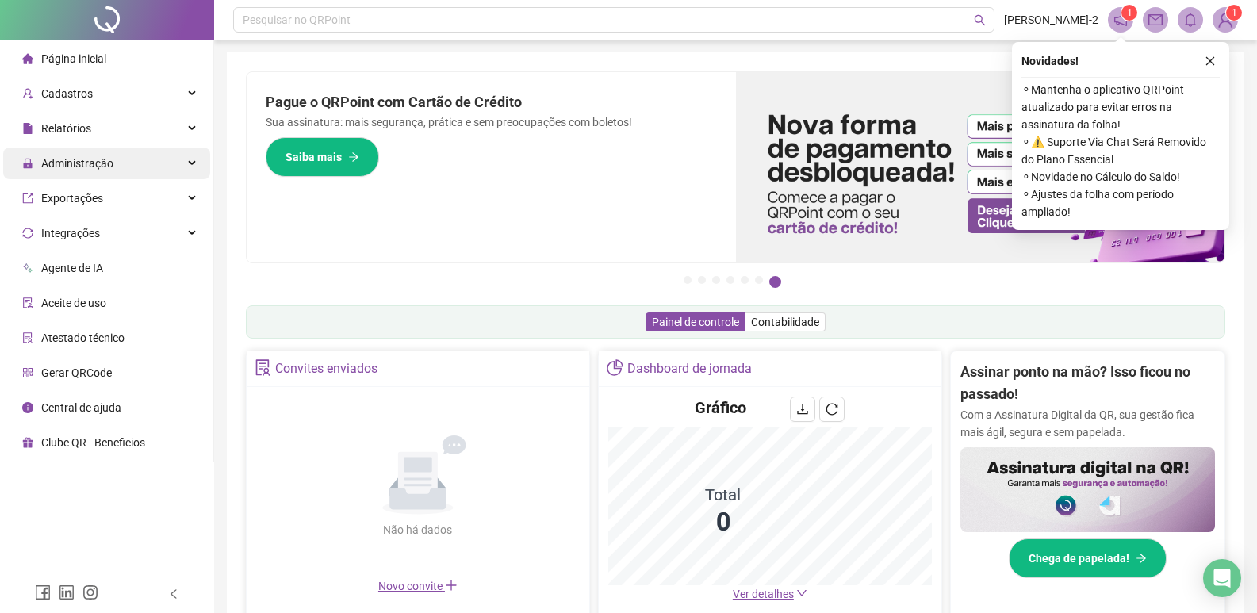
click at [171, 169] on div "Administração" at bounding box center [106, 164] width 207 height 32
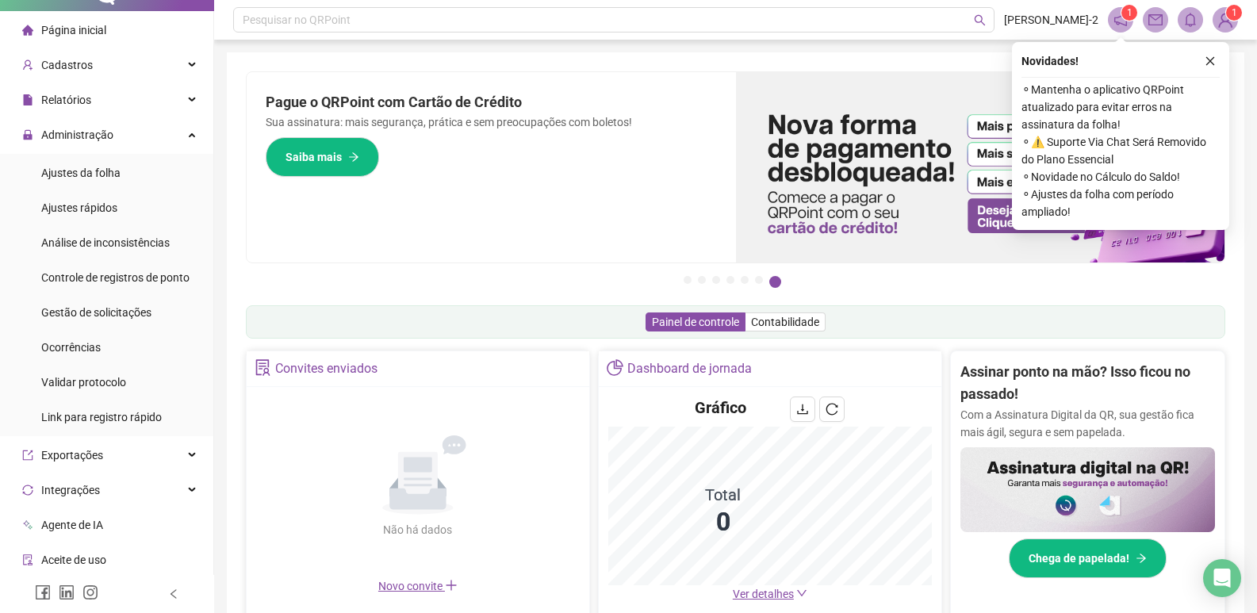
scroll to position [79, 0]
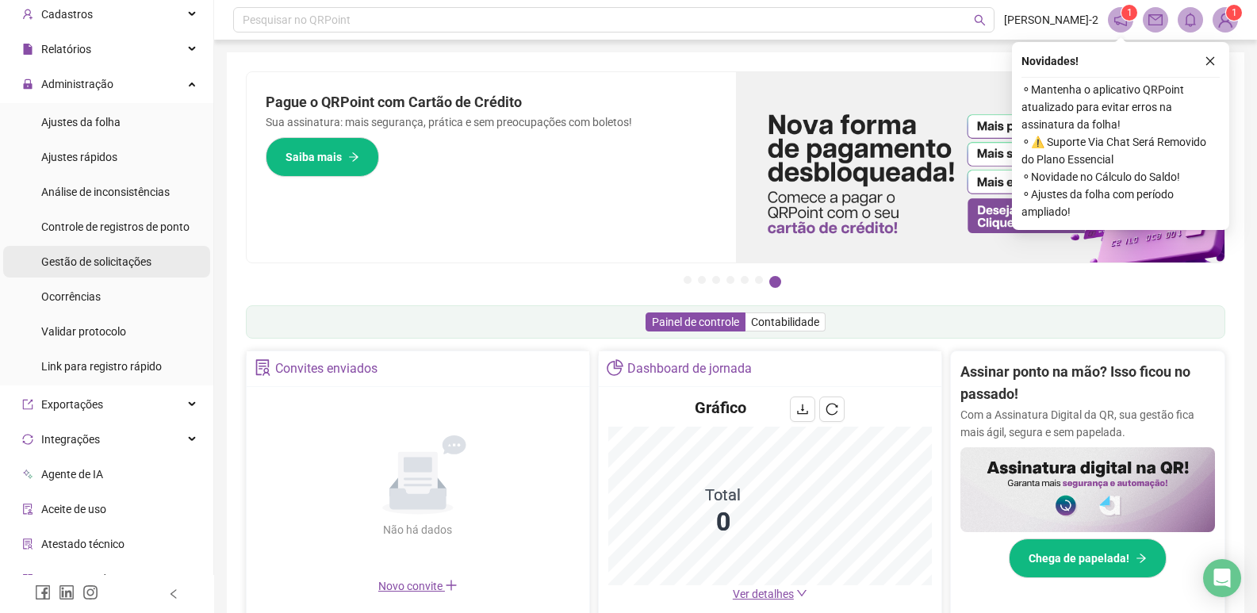
click at [91, 255] on span "Gestão de solicitações" at bounding box center [96, 261] width 110 height 13
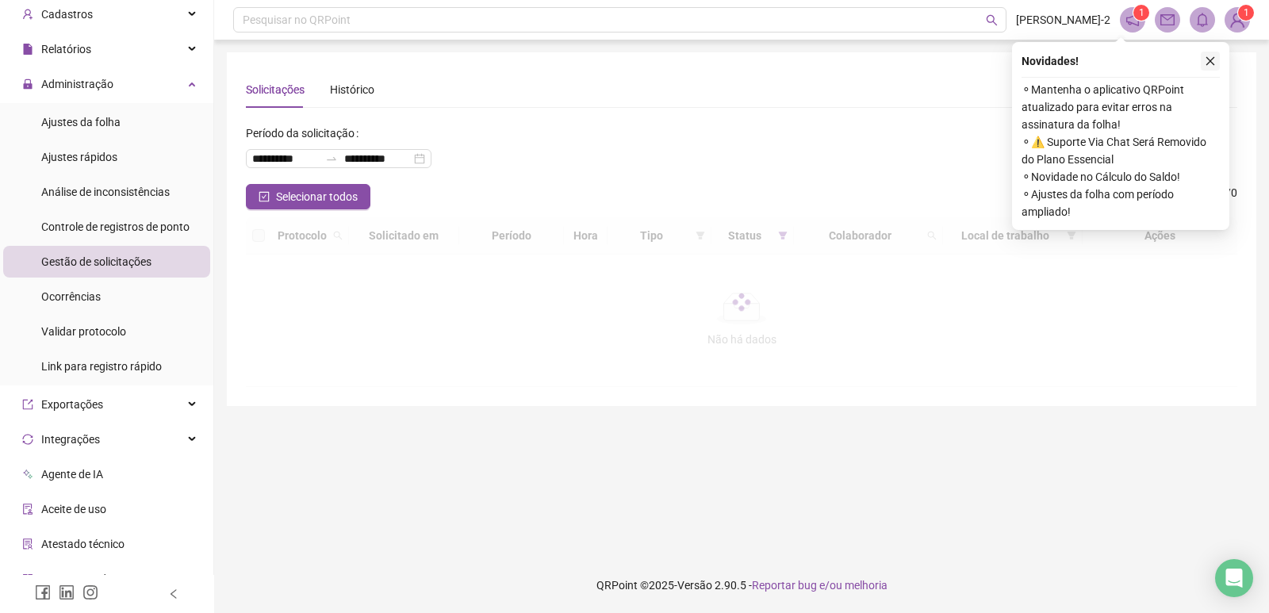
click at [1207, 62] on icon "close" at bounding box center [1210, 61] width 11 height 11
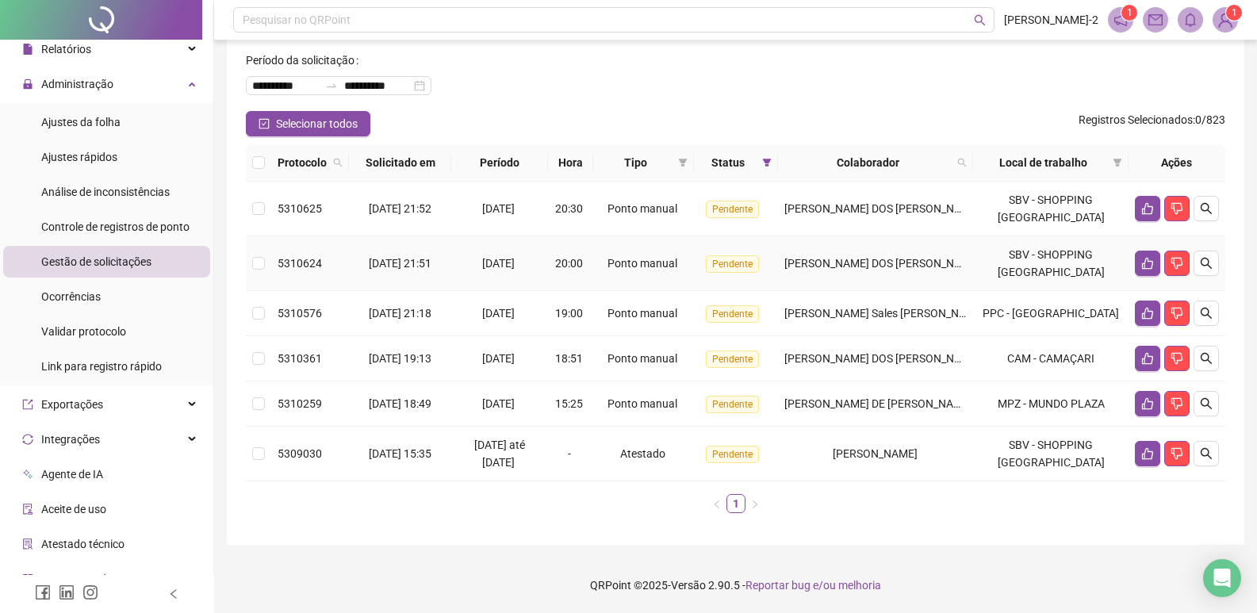
scroll to position [82, 0]
click at [1140, 305] on button "button" at bounding box center [1147, 313] width 25 height 25
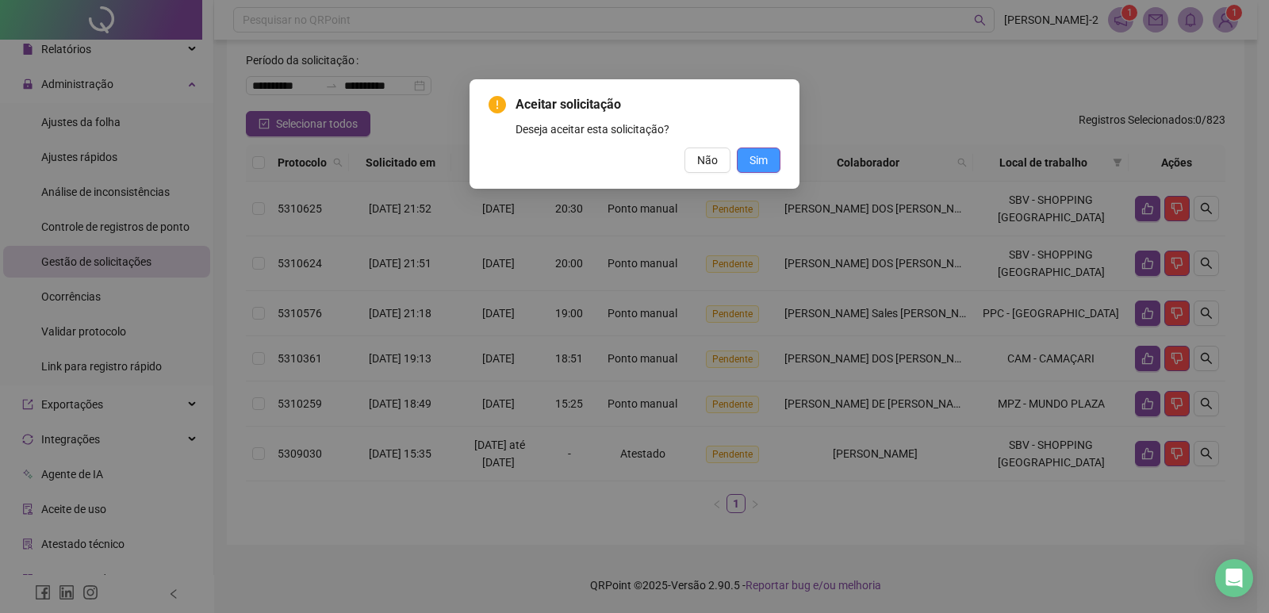
click at [756, 153] on span "Sim" at bounding box center [759, 160] width 18 height 17
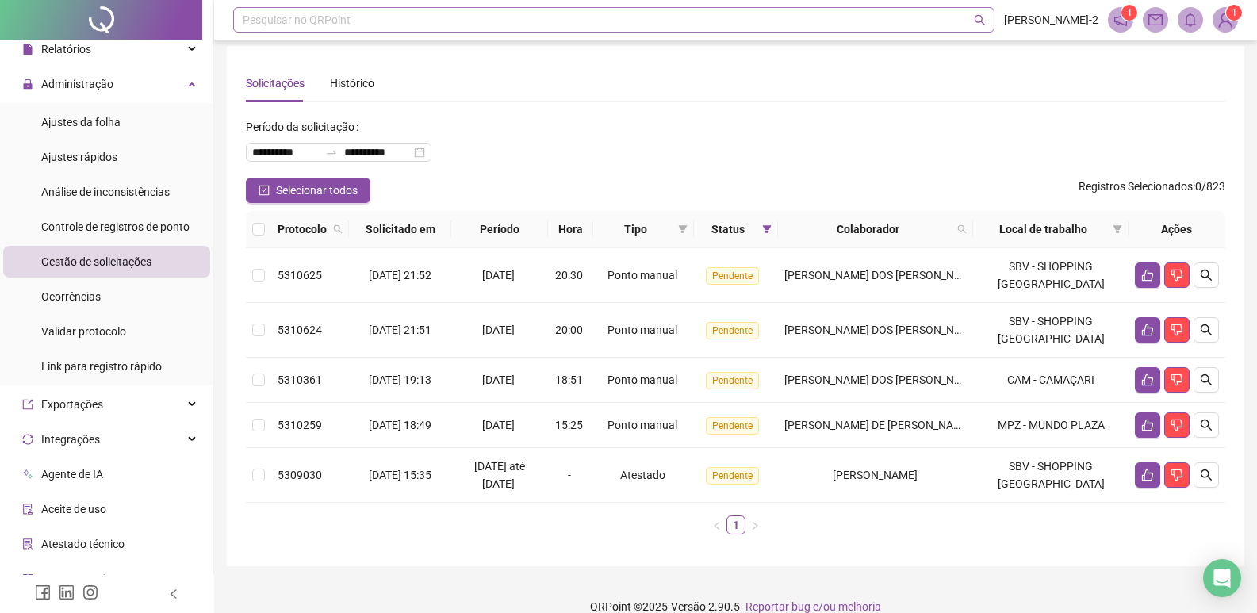
scroll to position [0, 0]
